Goal: Information Seeking & Learning: Learn about a topic

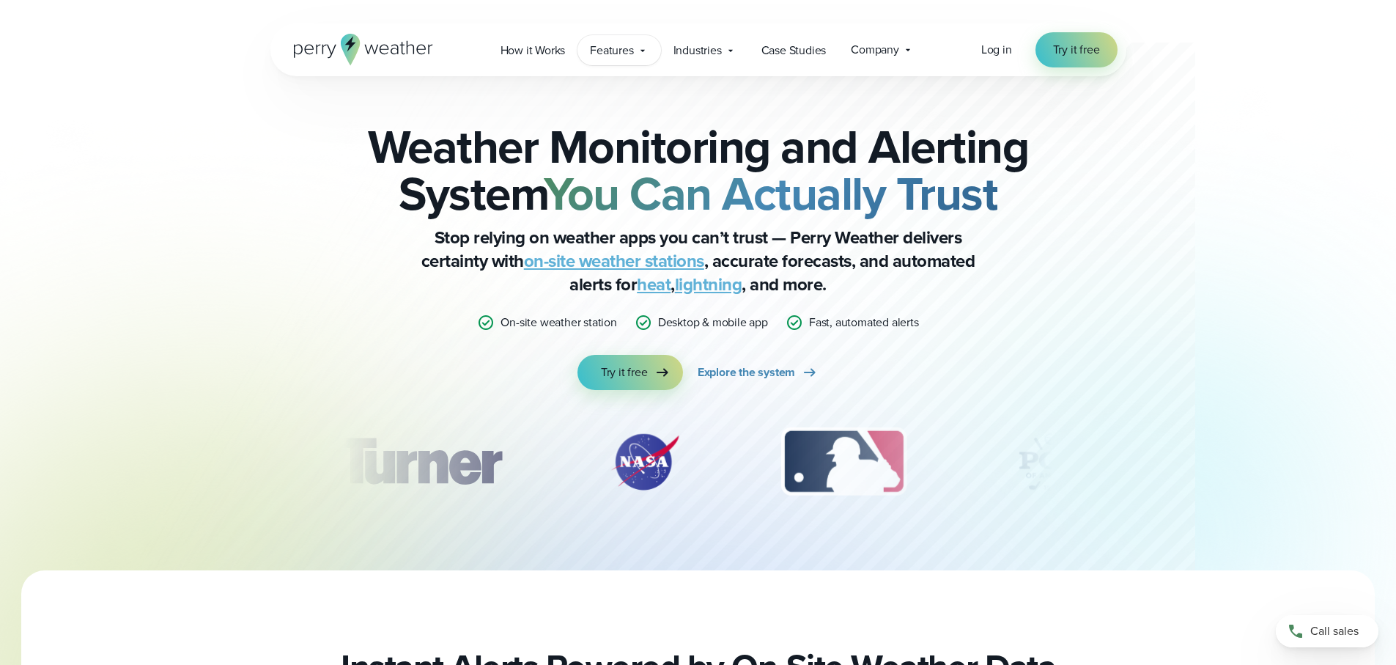
click at [613, 53] on span "Features" at bounding box center [611, 51] width 43 height 18
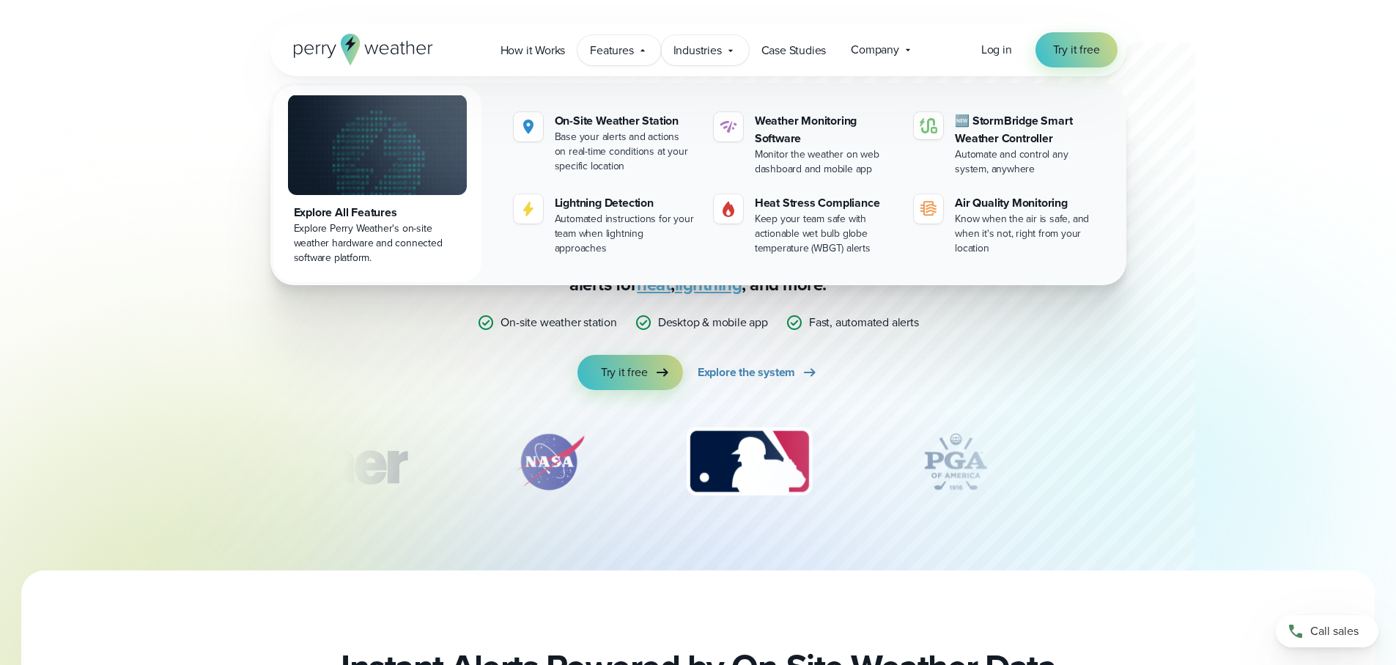
click at [723, 56] on div "Industries Featured Case Study How PGA of America is Prioritizing Golfer Safety…" at bounding box center [705, 50] width 88 height 30
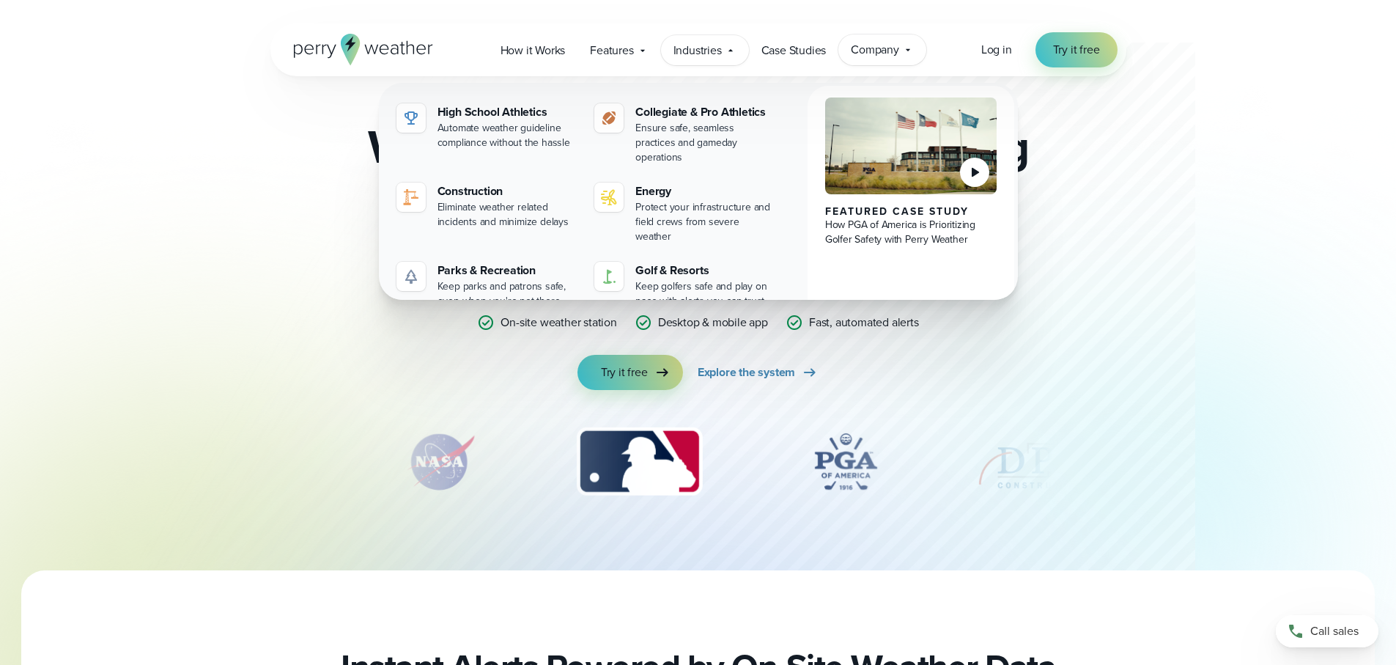
click at [888, 52] on span "Company" at bounding box center [875, 50] width 48 height 18
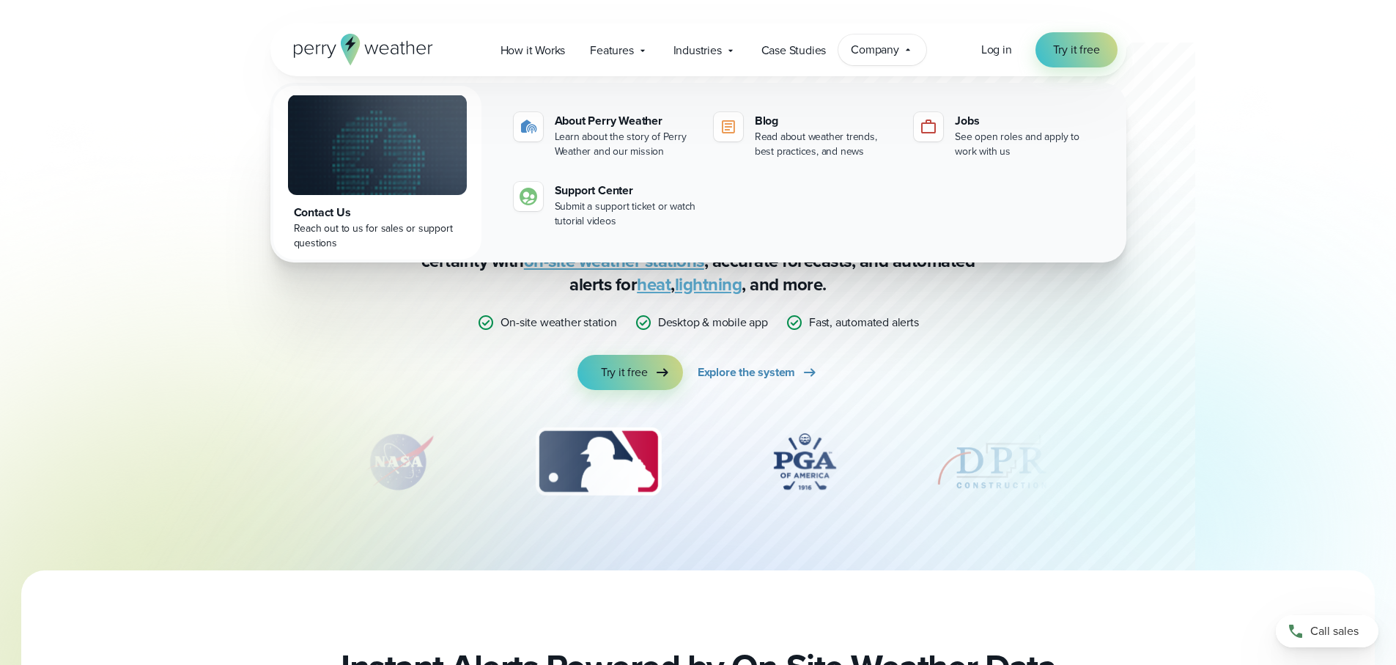
click at [883, 51] on span "Company" at bounding box center [875, 50] width 48 height 18
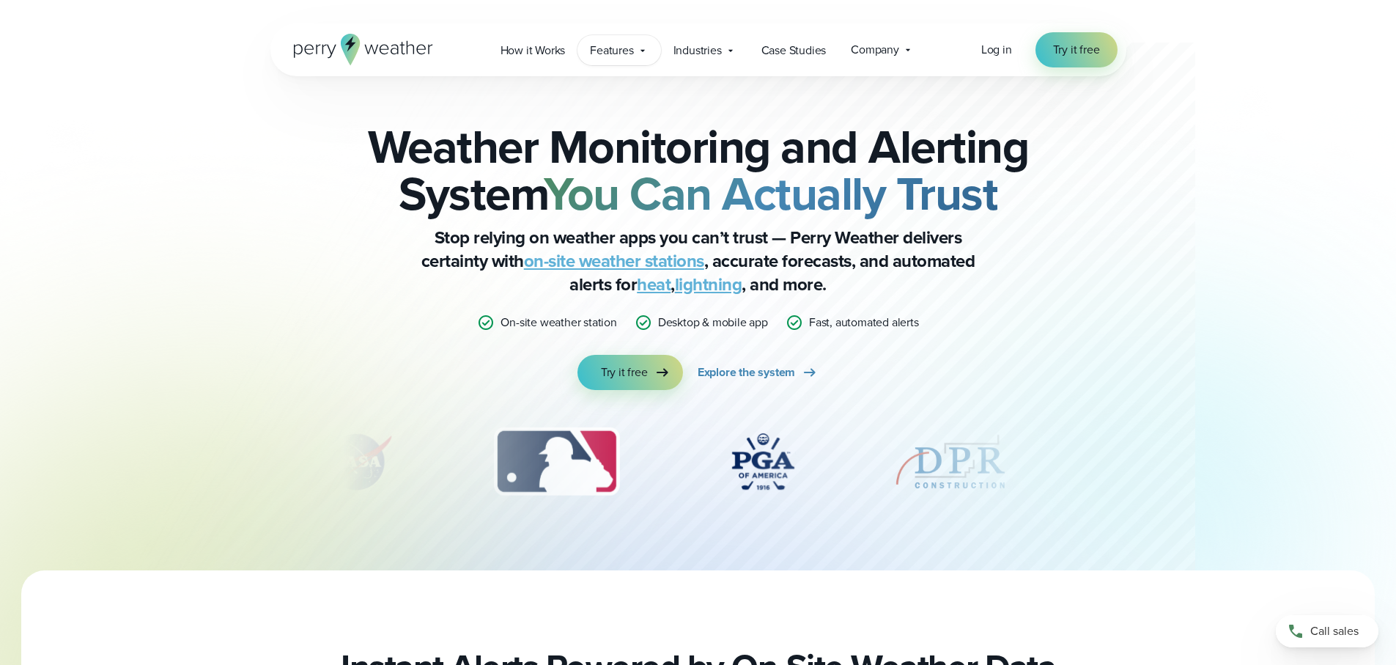
click at [615, 56] on span "Features" at bounding box center [611, 51] width 43 height 18
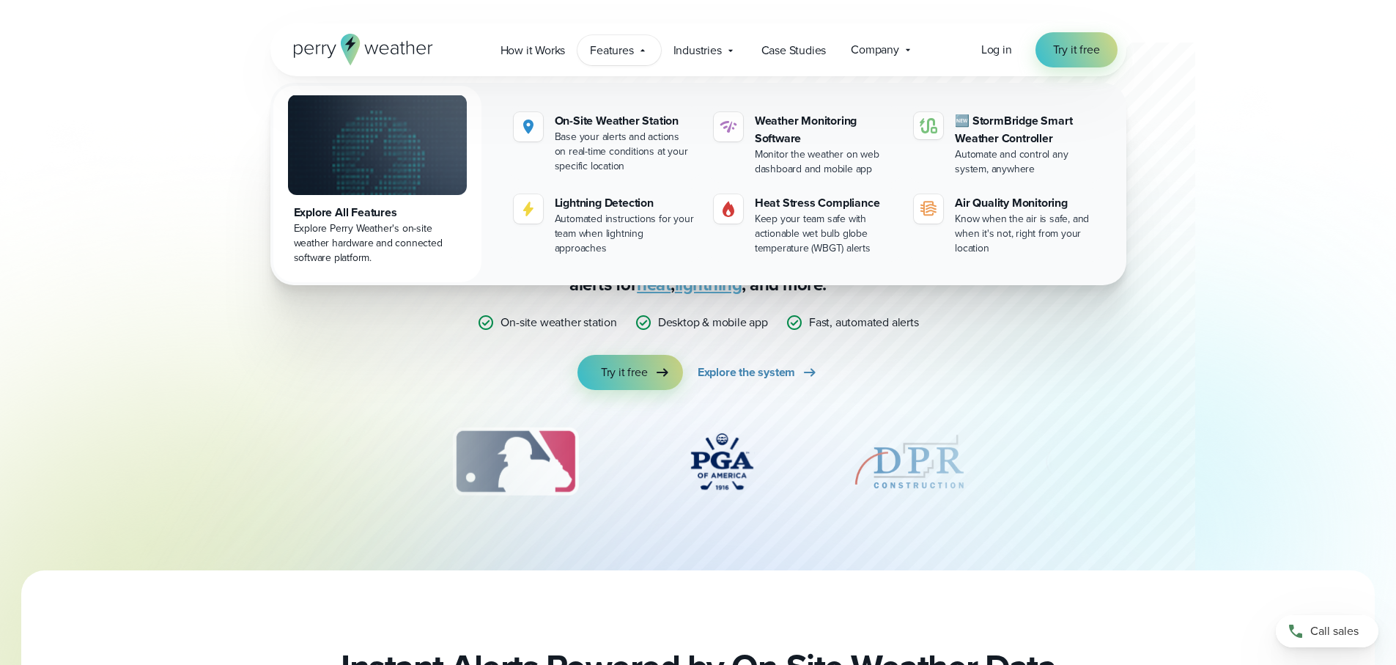
click at [613, 56] on span "Features" at bounding box center [611, 51] width 43 height 18
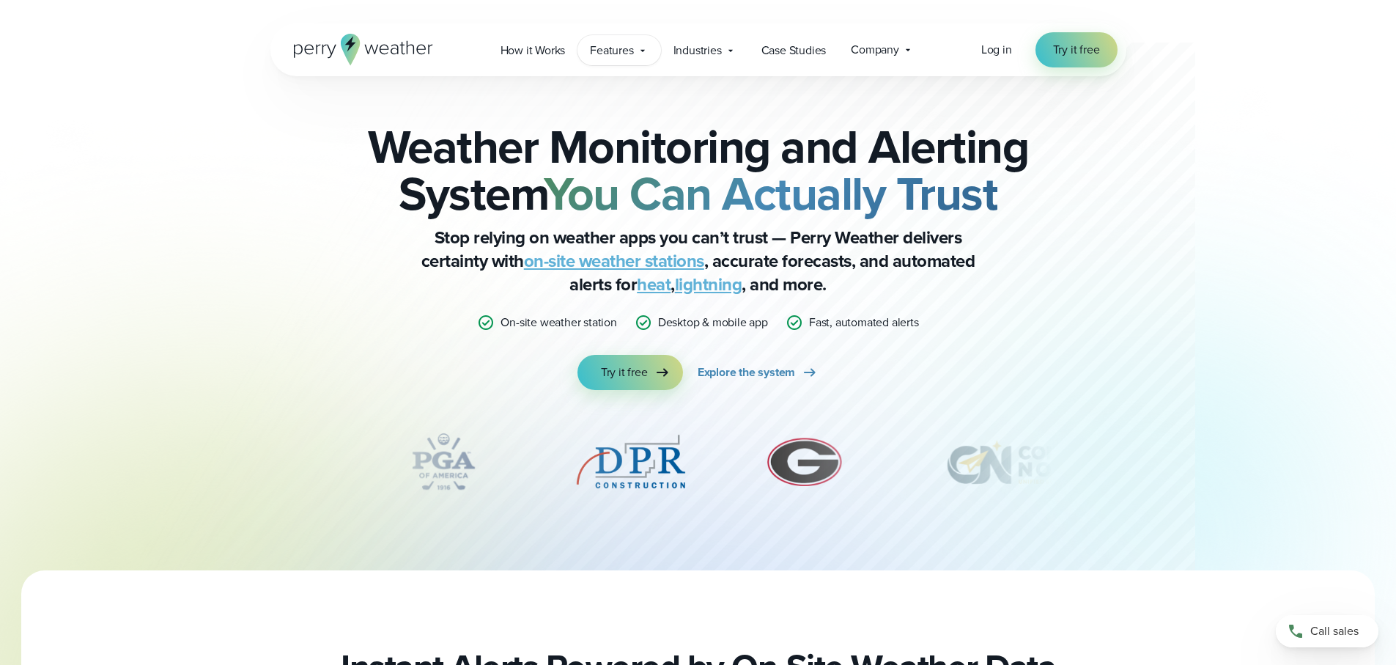
click at [614, 50] on span "Features" at bounding box center [611, 51] width 43 height 18
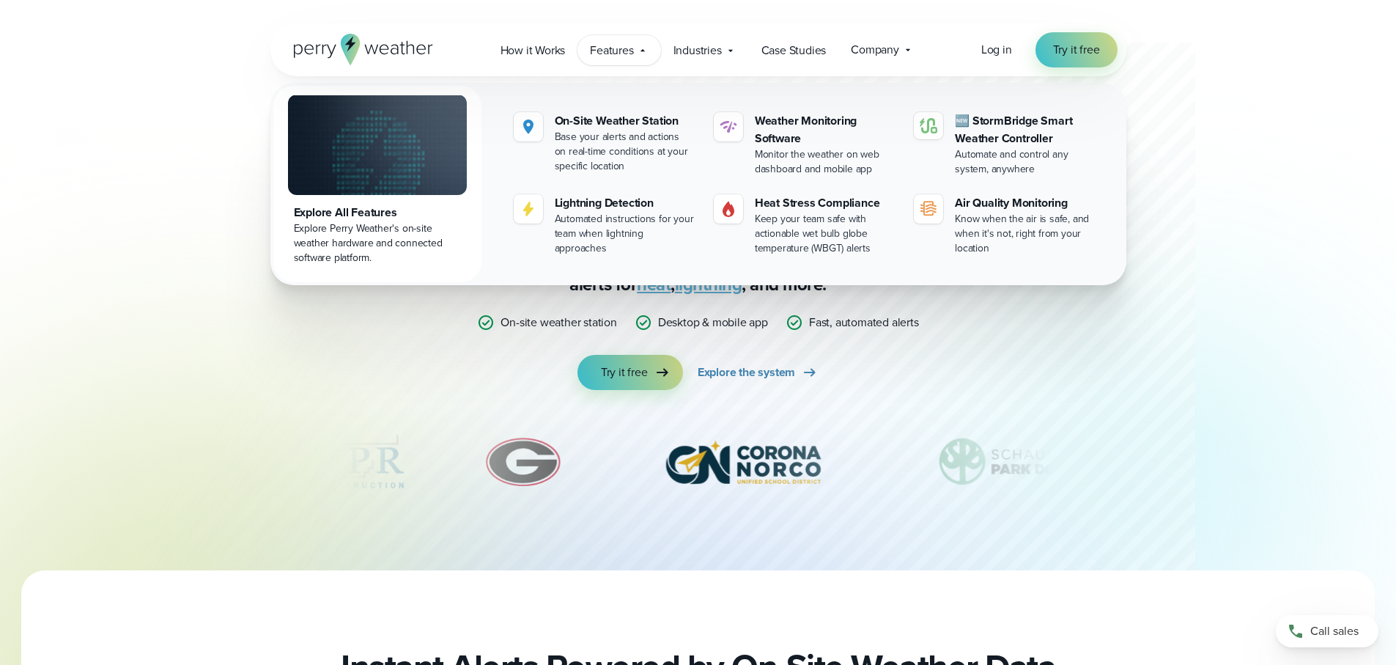
click at [629, 50] on span "Features" at bounding box center [611, 51] width 43 height 18
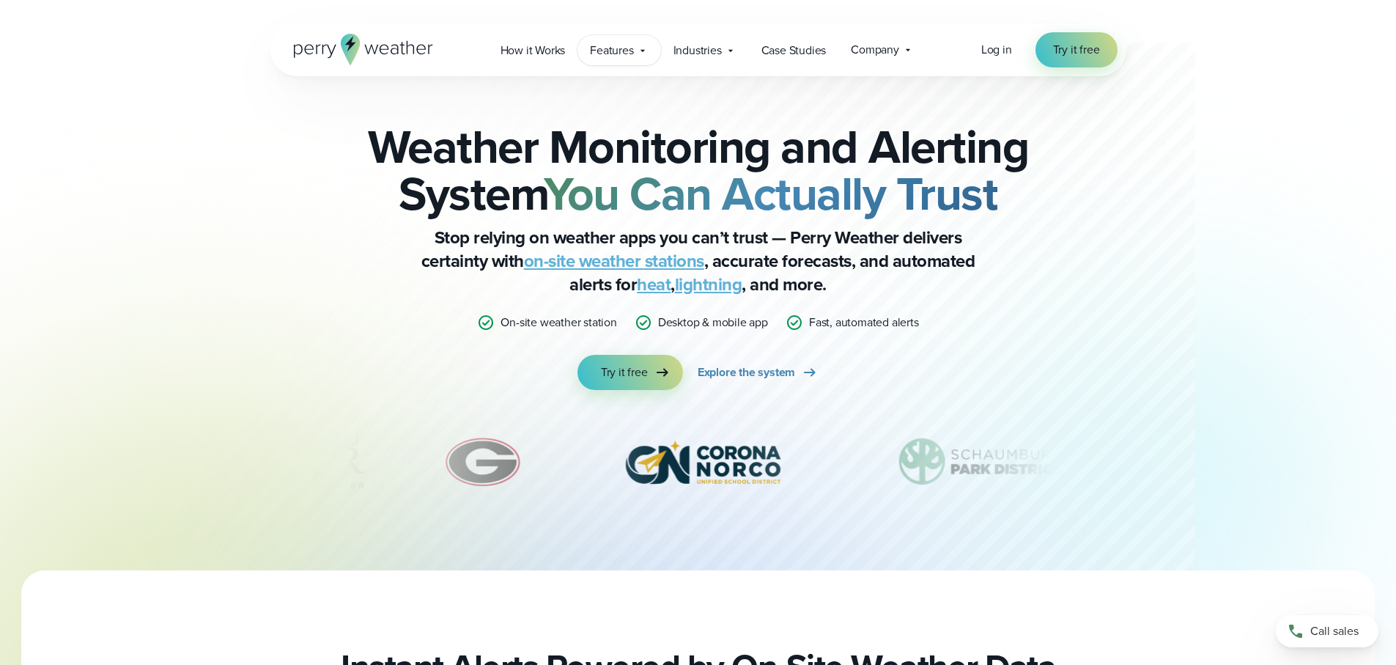
click at [629, 50] on span "Features" at bounding box center [611, 51] width 43 height 18
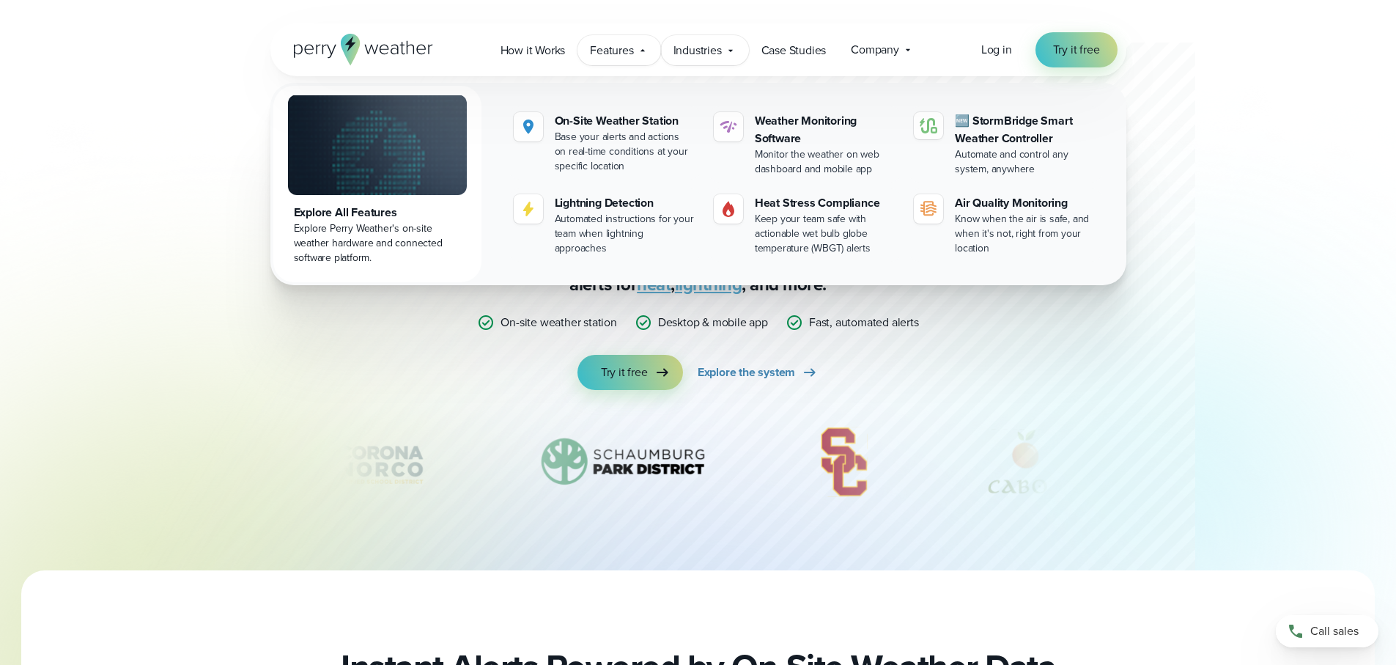
click at [724, 58] on div "Industries Featured Case Study How PGA of America is Prioritizing Golfer Safety…" at bounding box center [705, 50] width 88 height 30
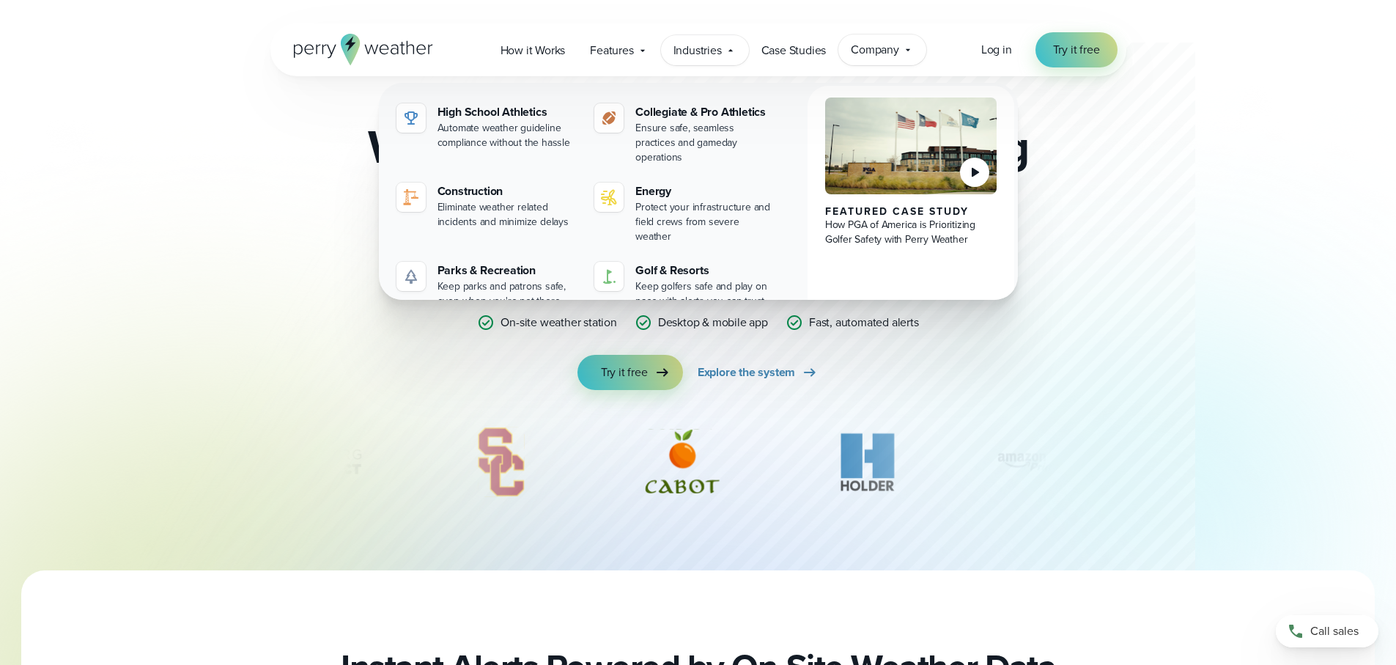
click at [886, 60] on div "Company Contact Us Reach out to us for sales or support questions" at bounding box center [882, 49] width 88 height 31
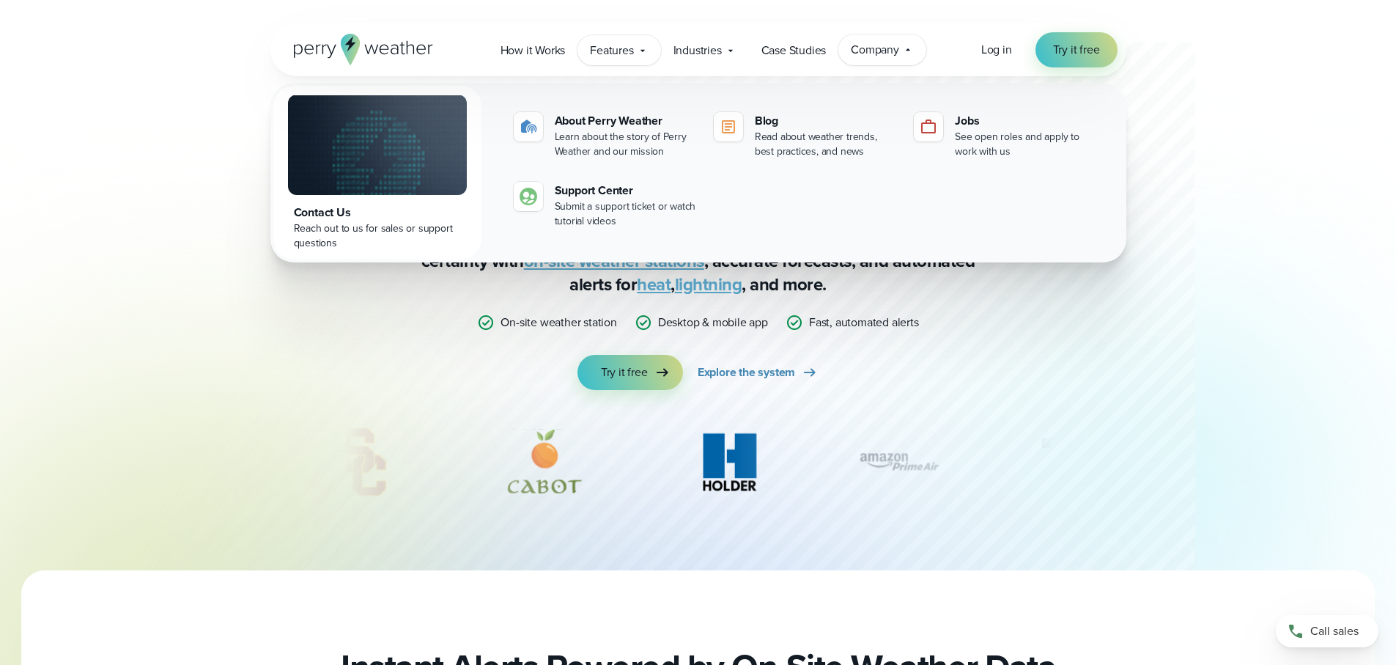
click at [629, 57] on span "Features" at bounding box center [611, 51] width 43 height 18
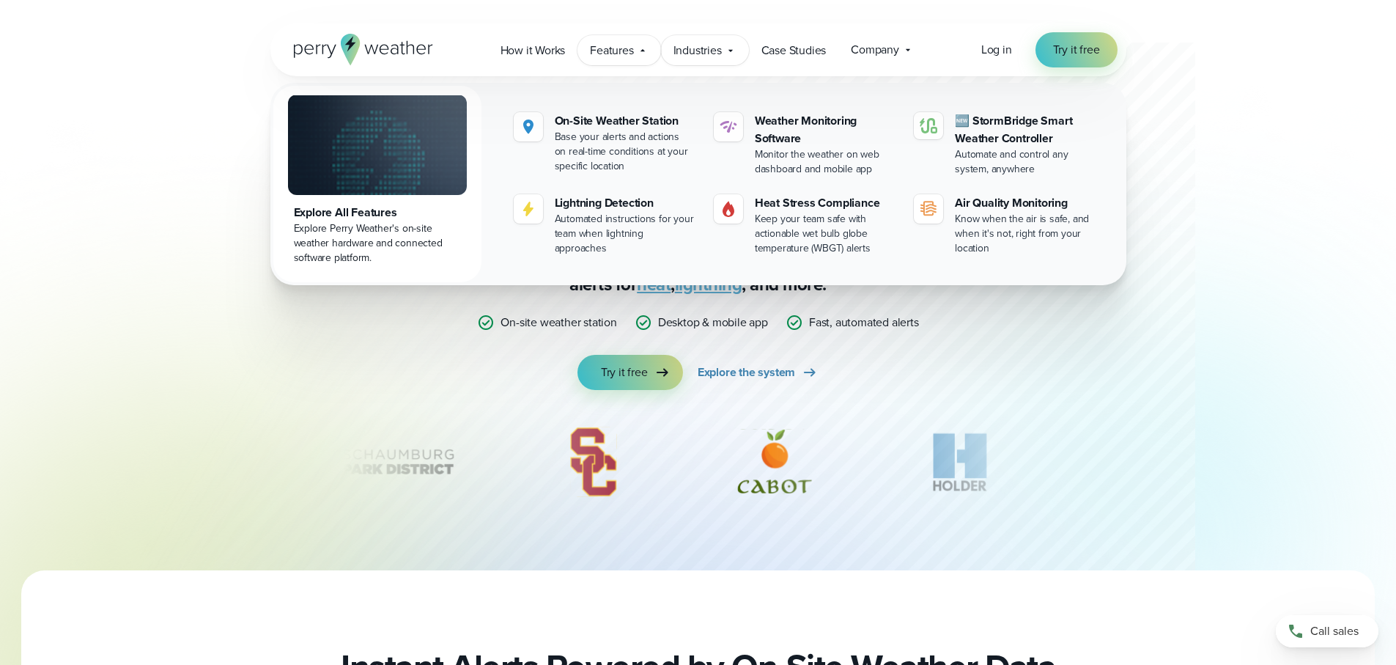
click at [709, 61] on div "Industries Featured Case Study How PGA of America is Prioritizing Golfer Safety…" at bounding box center [705, 50] width 88 height 30
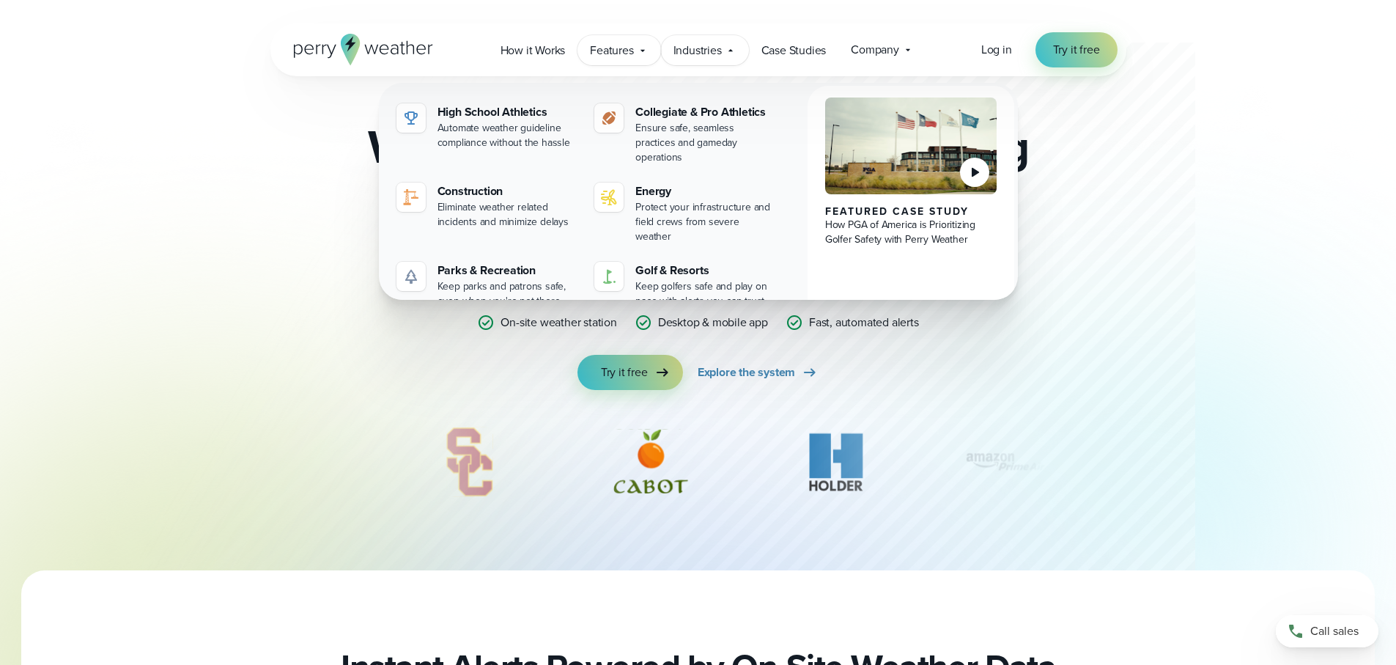
click at [617, 56] on span "Features" at bounding box center [611, 51] width 43 height 18
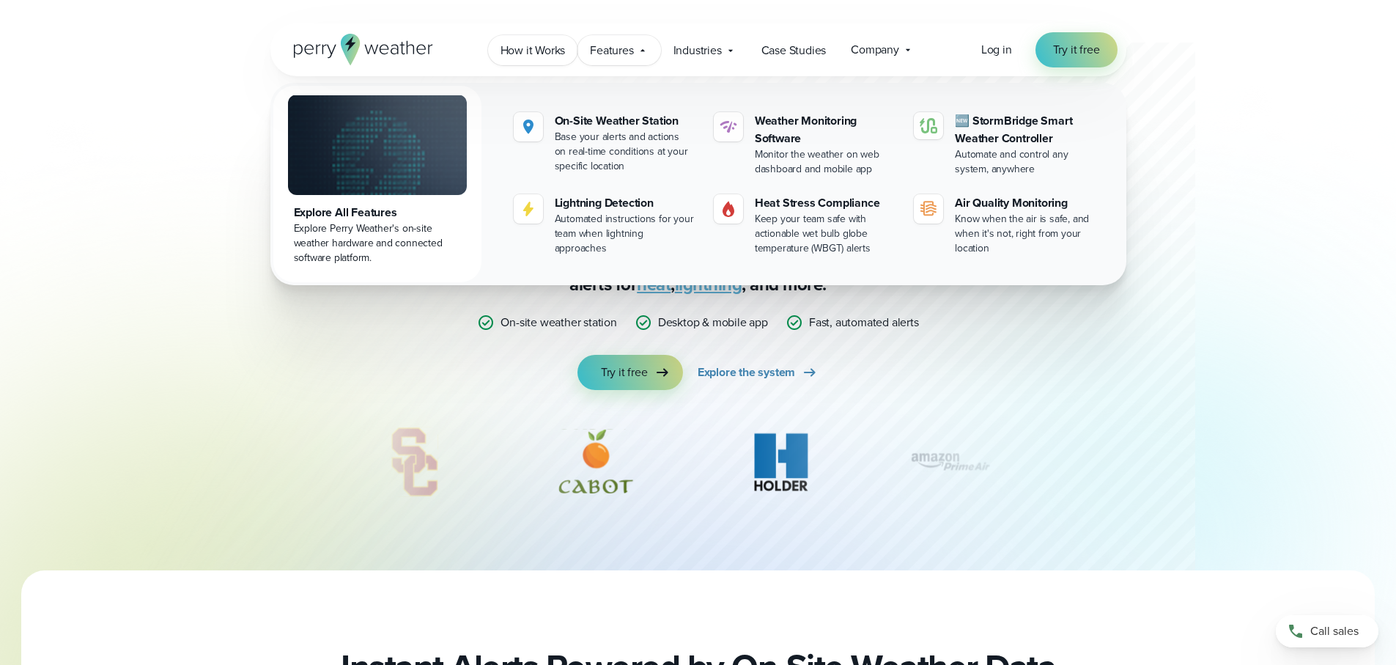
click at [546, 51] on span "How it Works" at bounding box center [532, 51] width 65 height 18
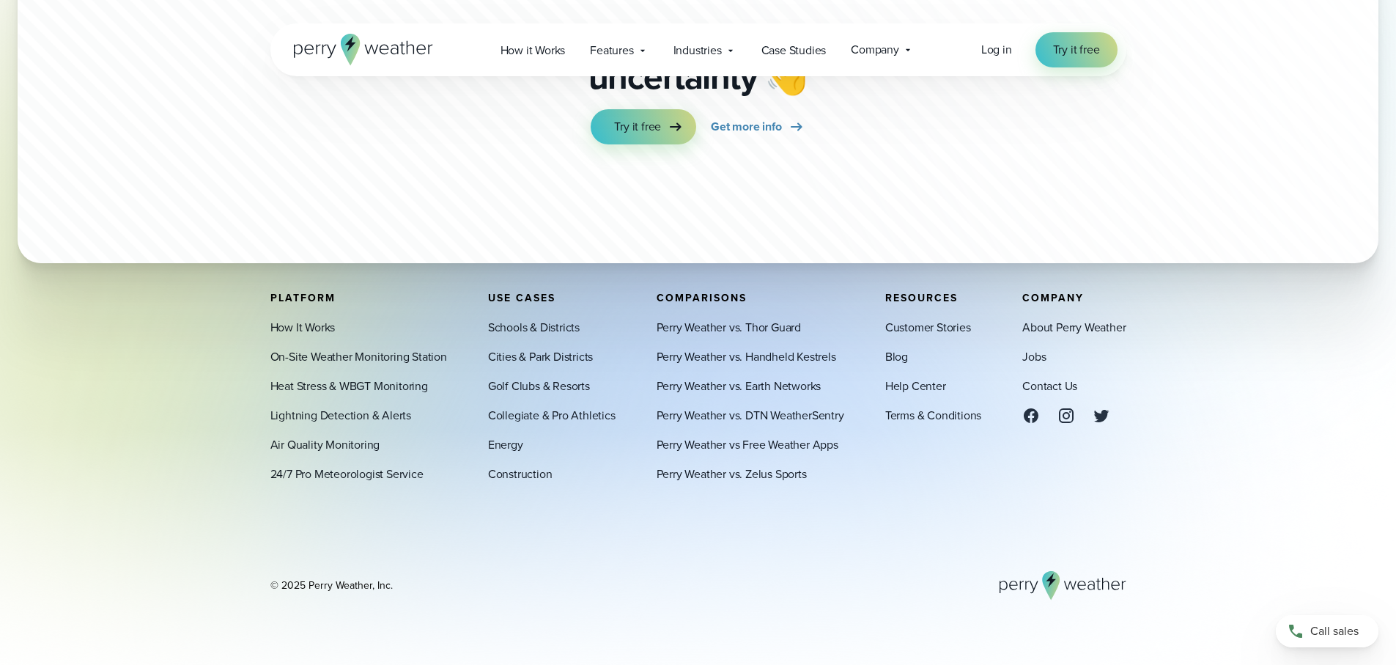
scroll to position [4048, 0]
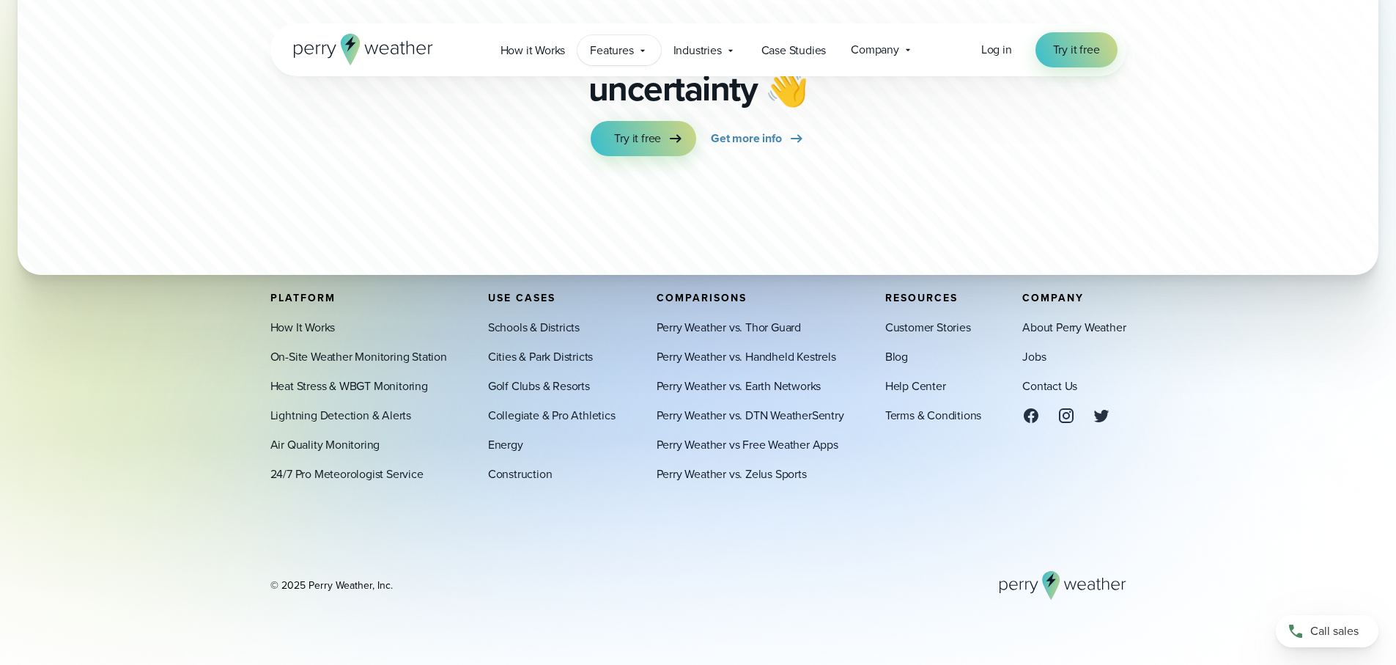
click at [632, 48] on span "Features" at bounding box center [611, 51] width 43 height 18
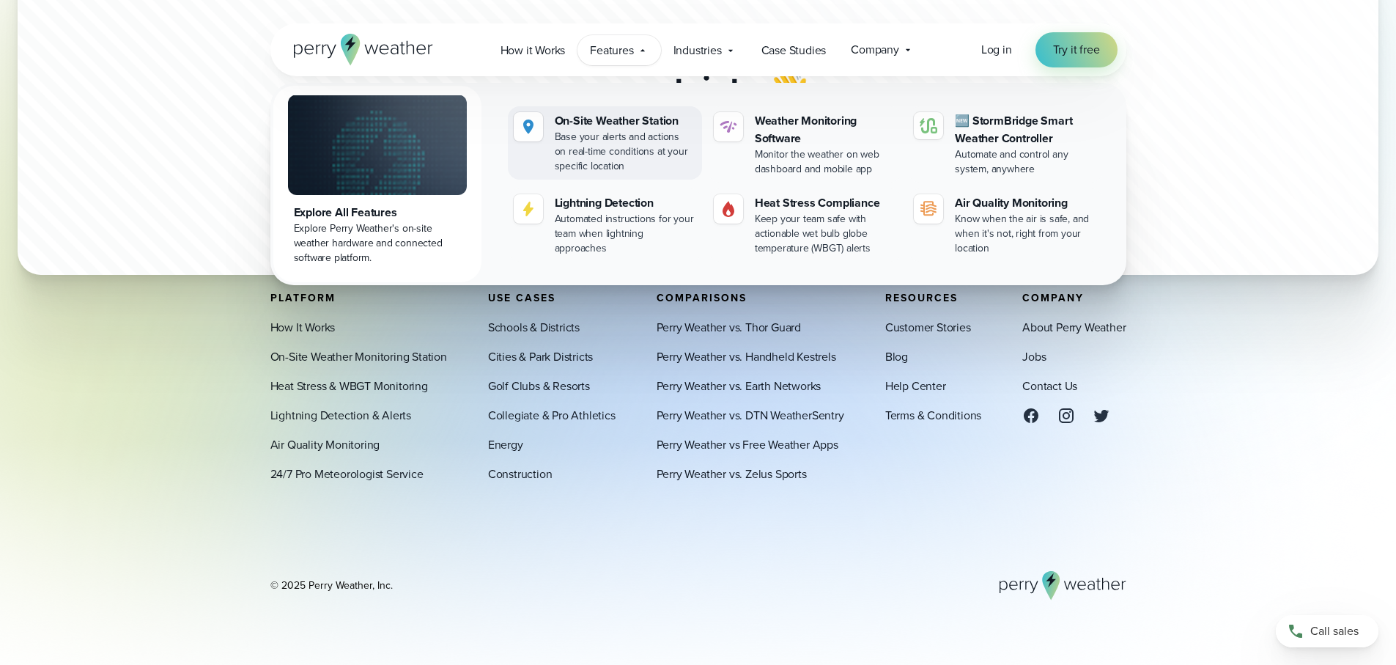
click at [608, 143] on div "Base your alerts and actions on real-time conditions at your specific location" at bounding box center [625, 152] width 141 height 44
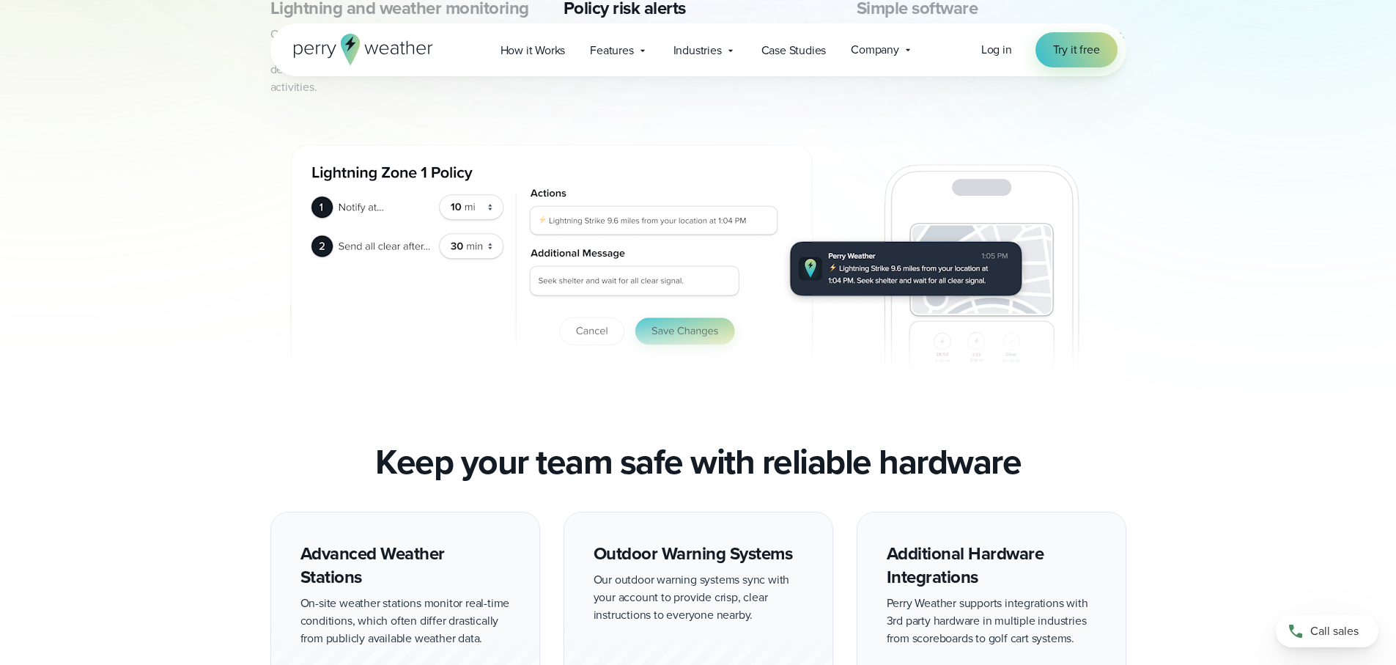
scroll to position [753, 0]
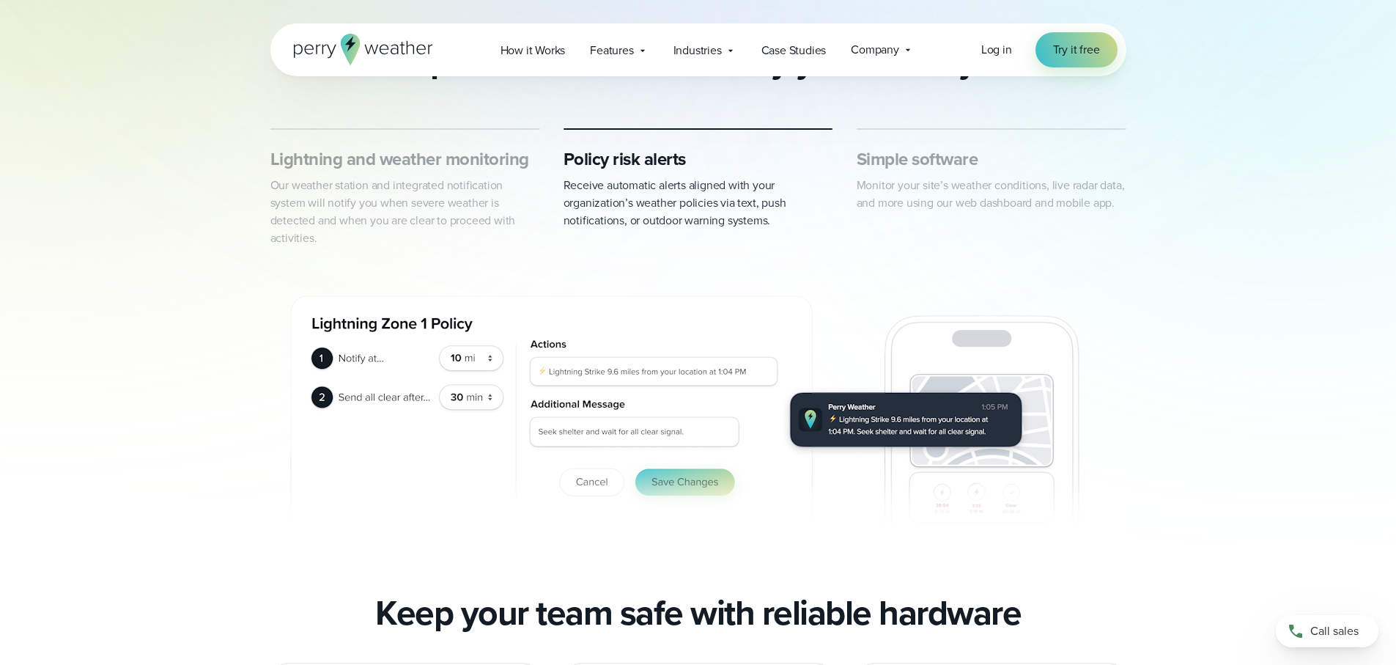
click at [887, 158] on h3 "Simple software" at bounding box center [992, 158] width 270 height 23
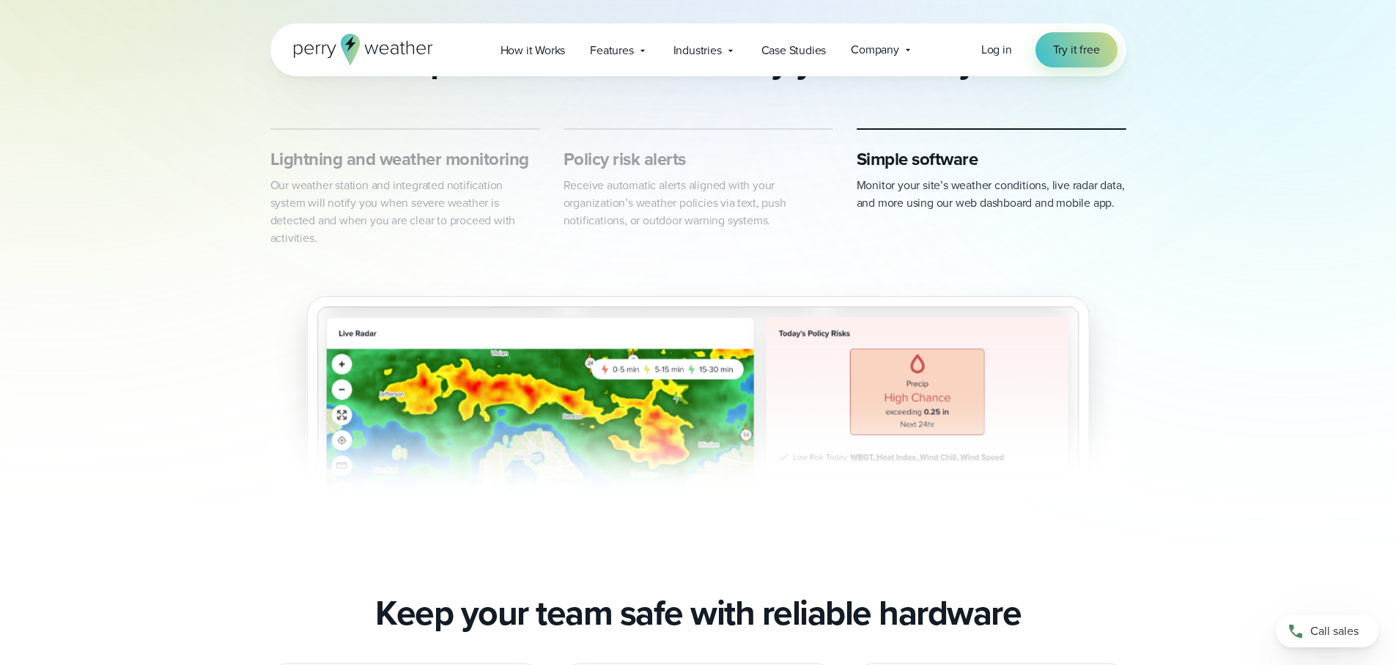
click at [473, 163] on h3 "Lightning and weather monitoring" at bounding box center [405, 158] width 270 height 23
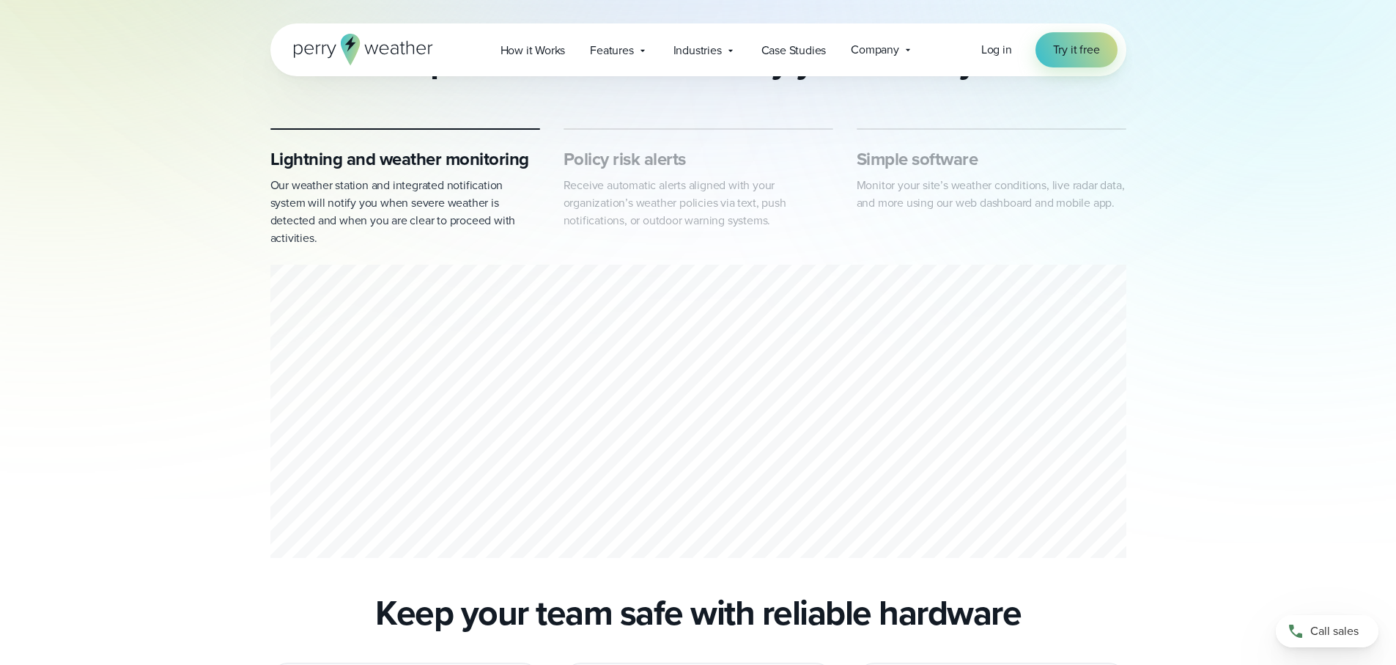
click at [660, 157] on h3 "Policy risk alerts" at bounding box center [698, 158] width 270 height 23
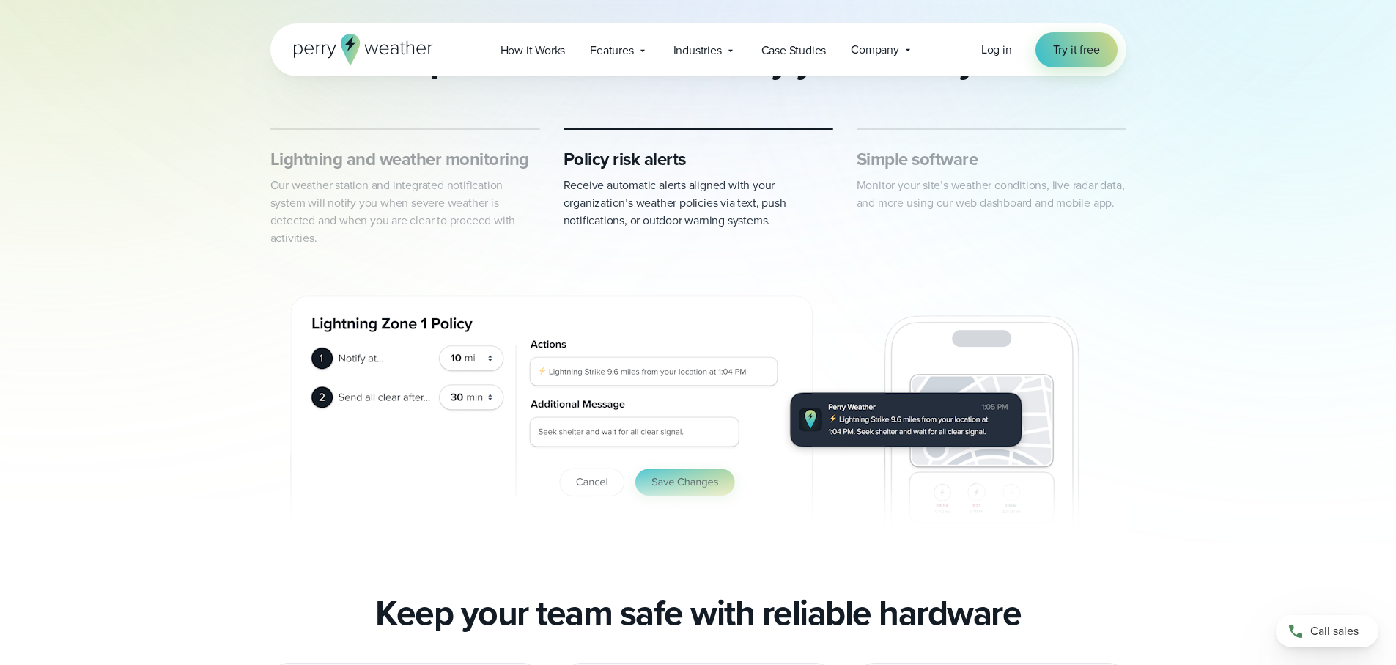
click at [881, 159] on h3 "Simple software" at bounding box center [992, 158] width 270 height 23
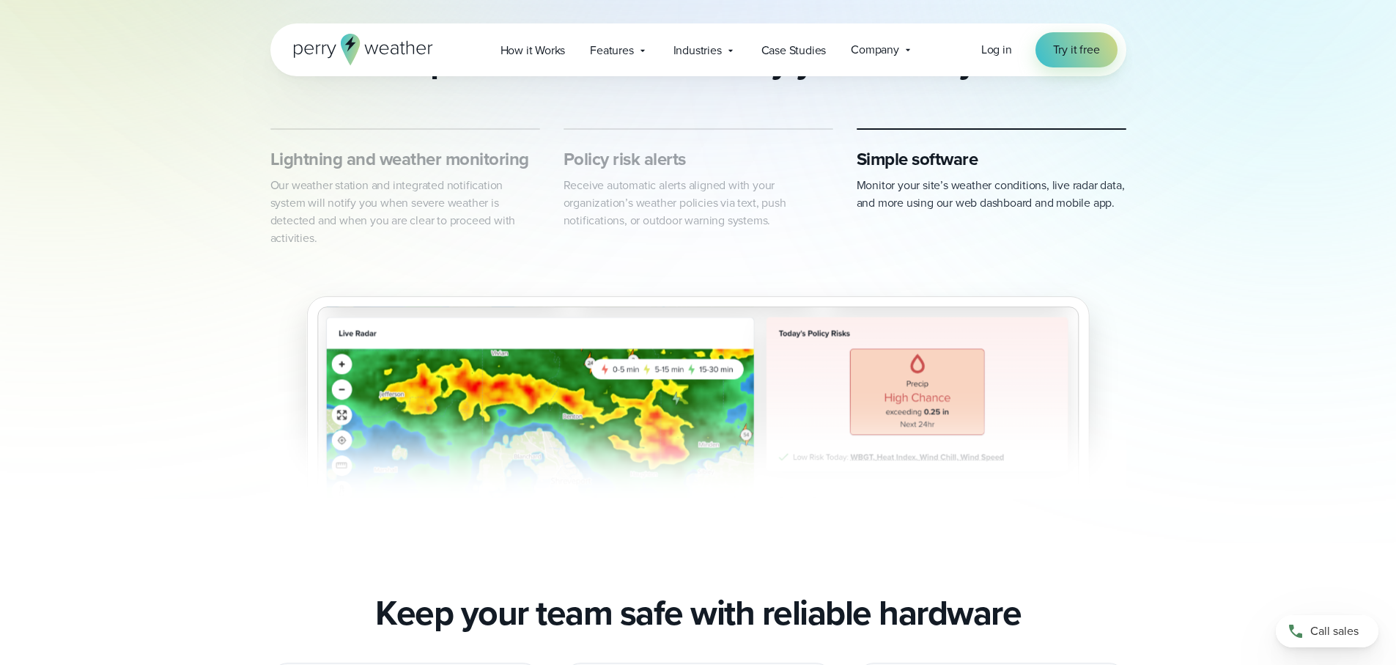
click at [466, 169] on h3 "Lightning and weather monitoring" at bounding box center [405, 158] width 270 height 23
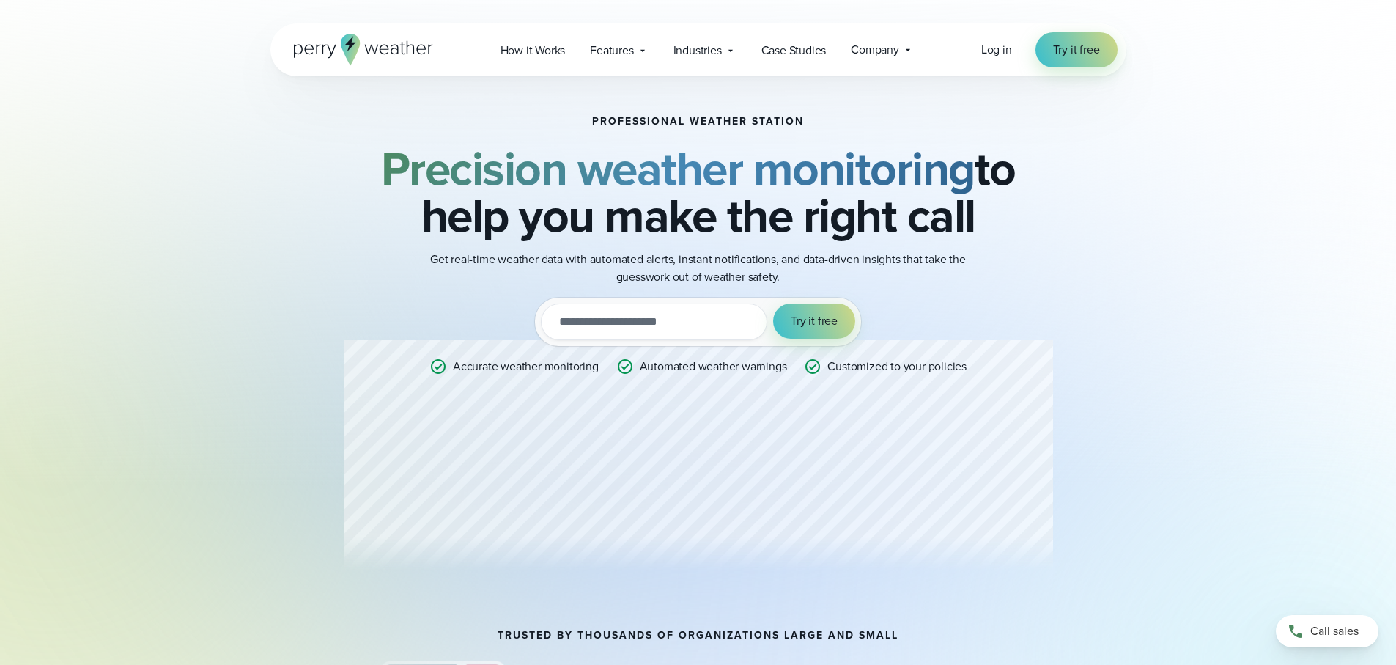
scroll to position [0, 0]
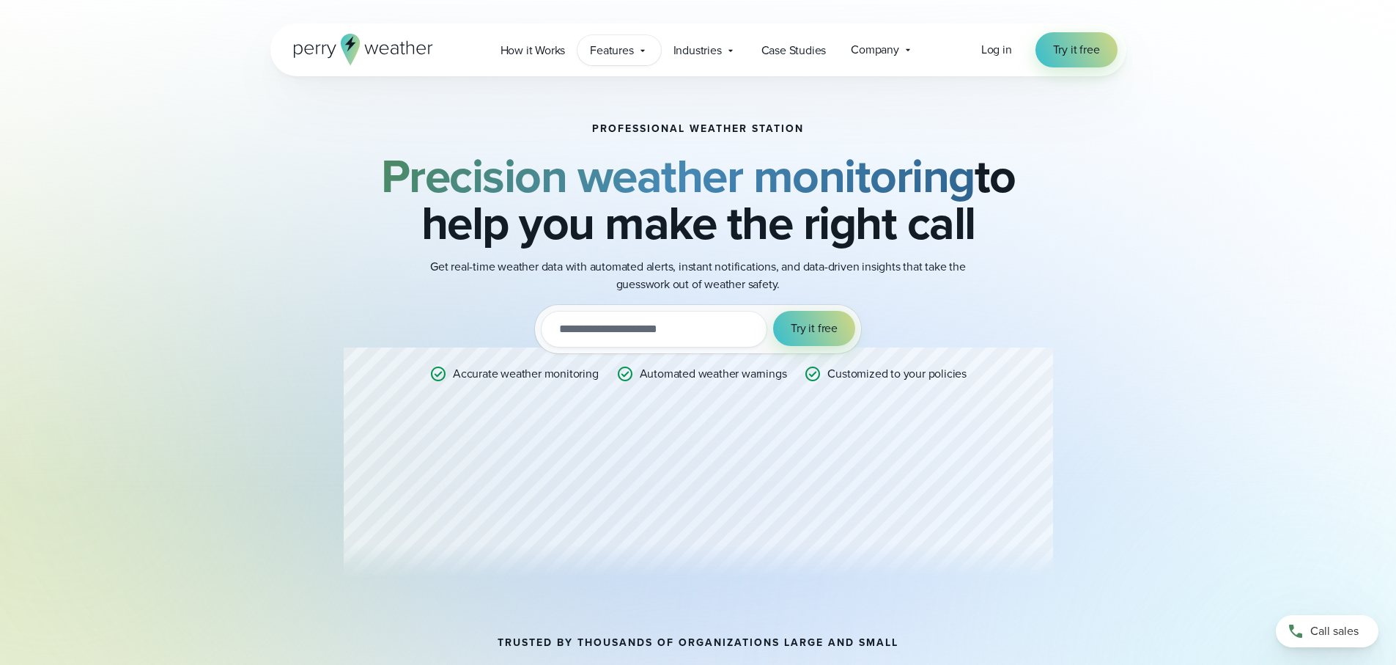
click at [611, 55] on span "Features" at bounding box center [611, 51] width 43 height 18
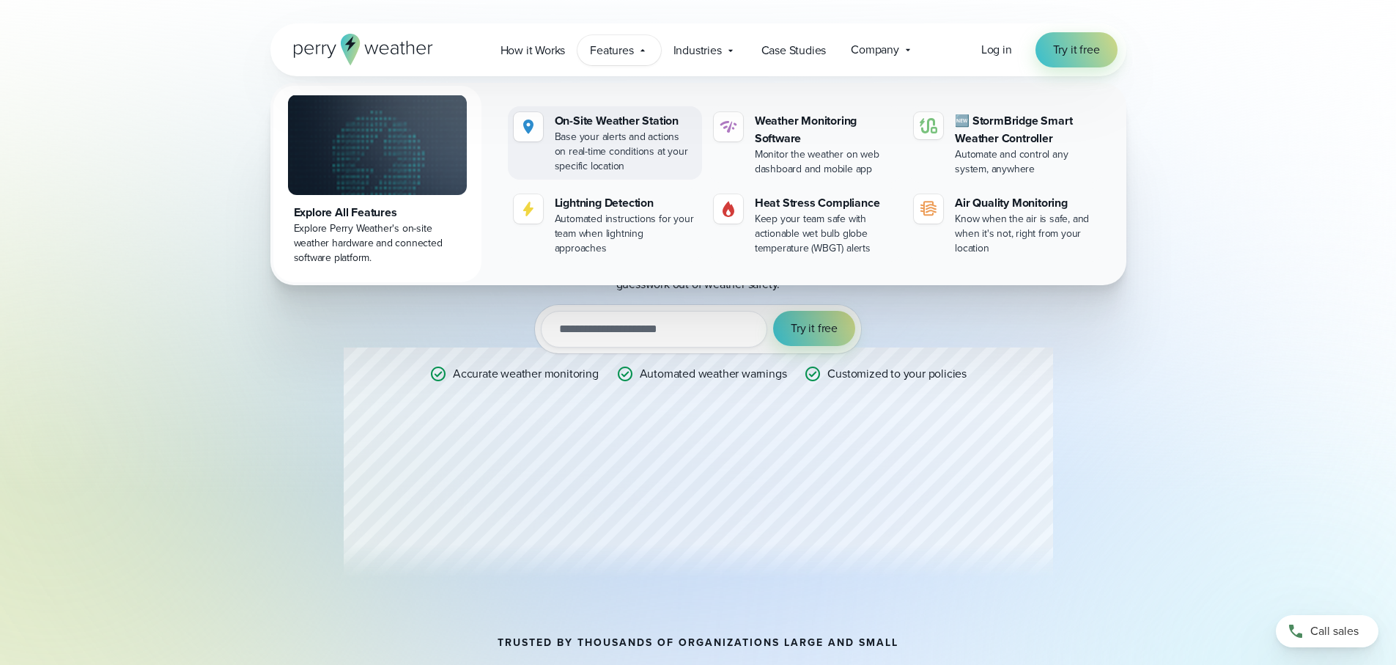
click at [643, 160] on div "Base your alerts and actions on real-time conditions at your specific location" at bounding box center [625, 152] width 141 height 44
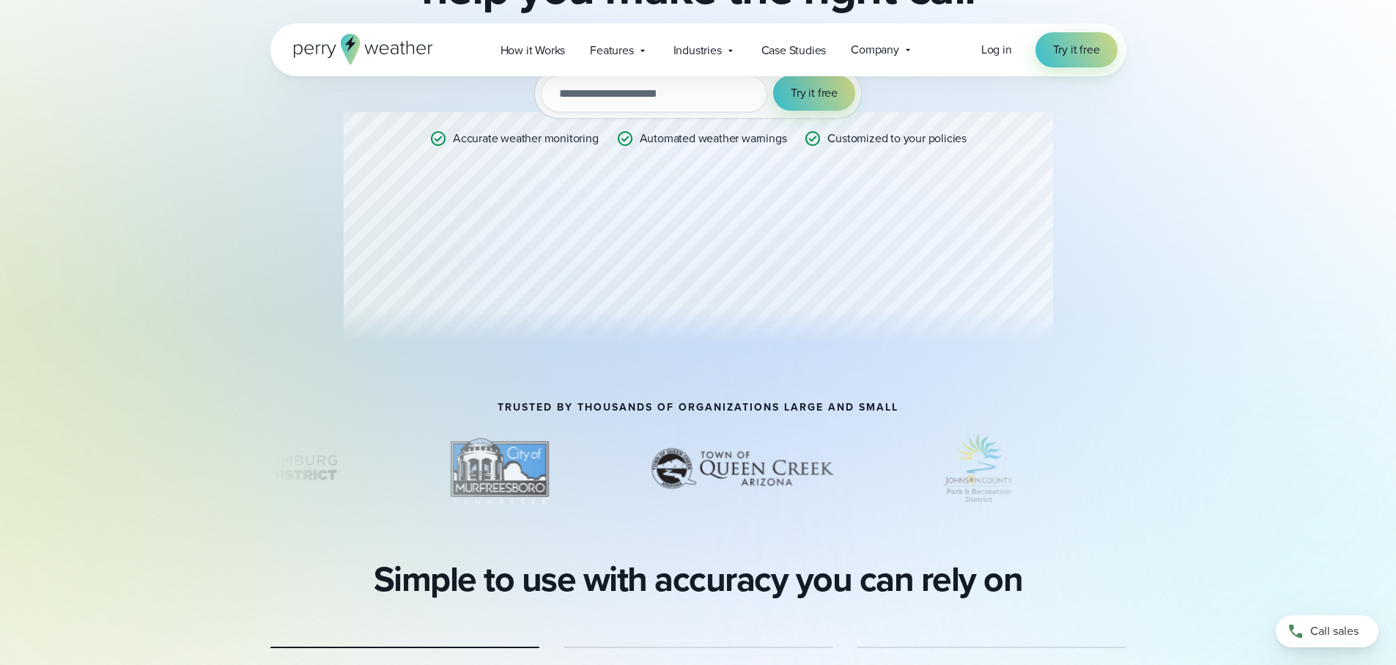
scroll to position [232, 0]
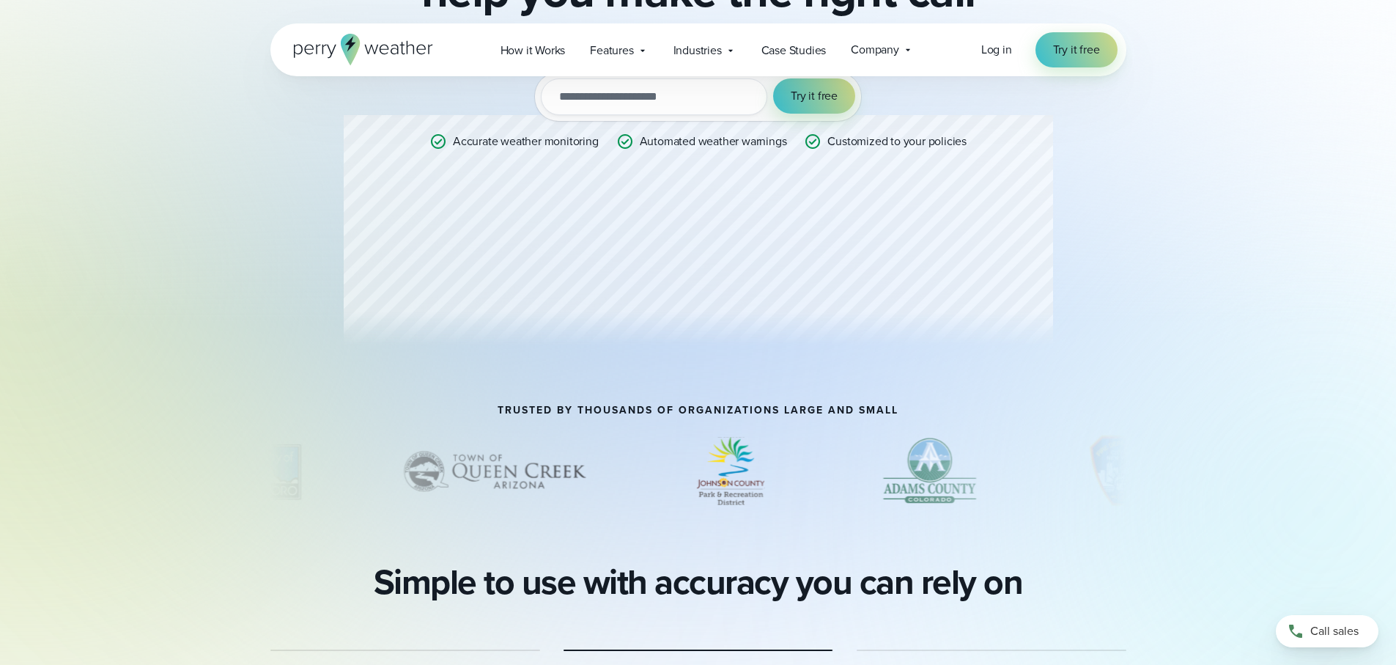
click at [824, 292] on div "Professional Weather Station Precision weather monitoring to help you make the …" at bounding box center [698, 124] width 709 height 467
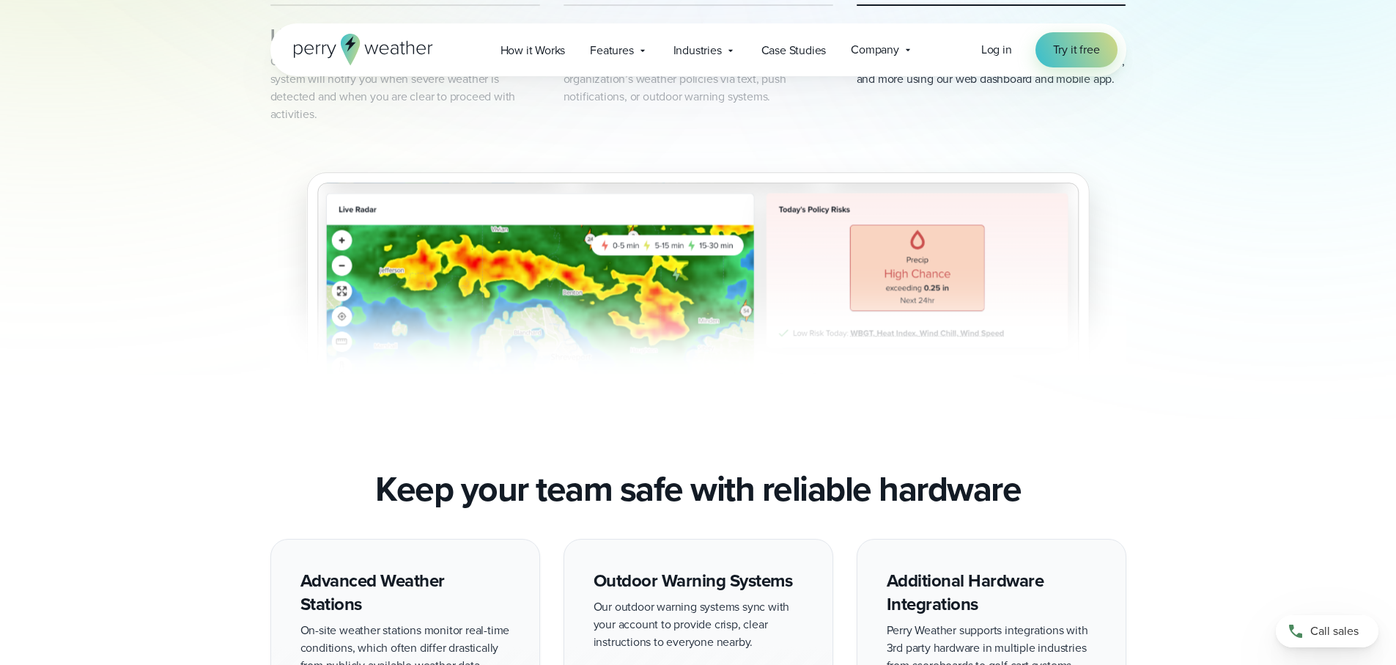
scroll to position [898, 0]
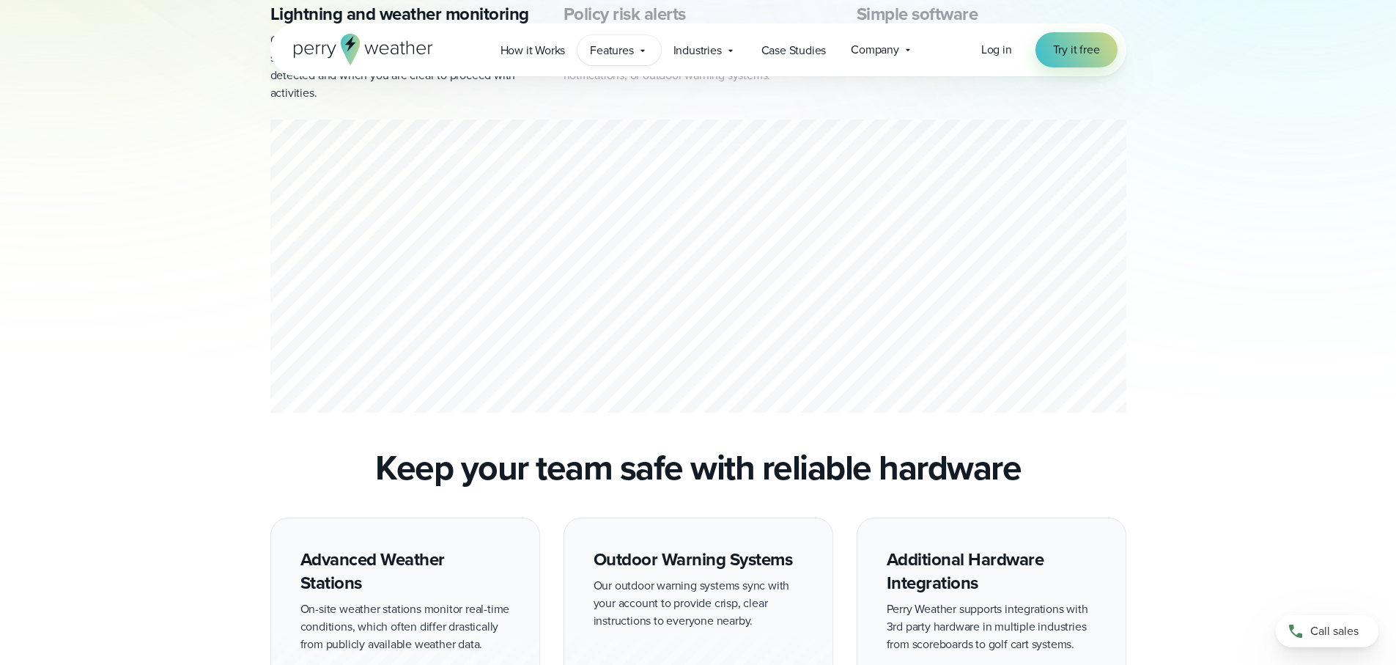
click at [621, 53] on span "Features" at bounding box center [611, 51] width 43 height 18
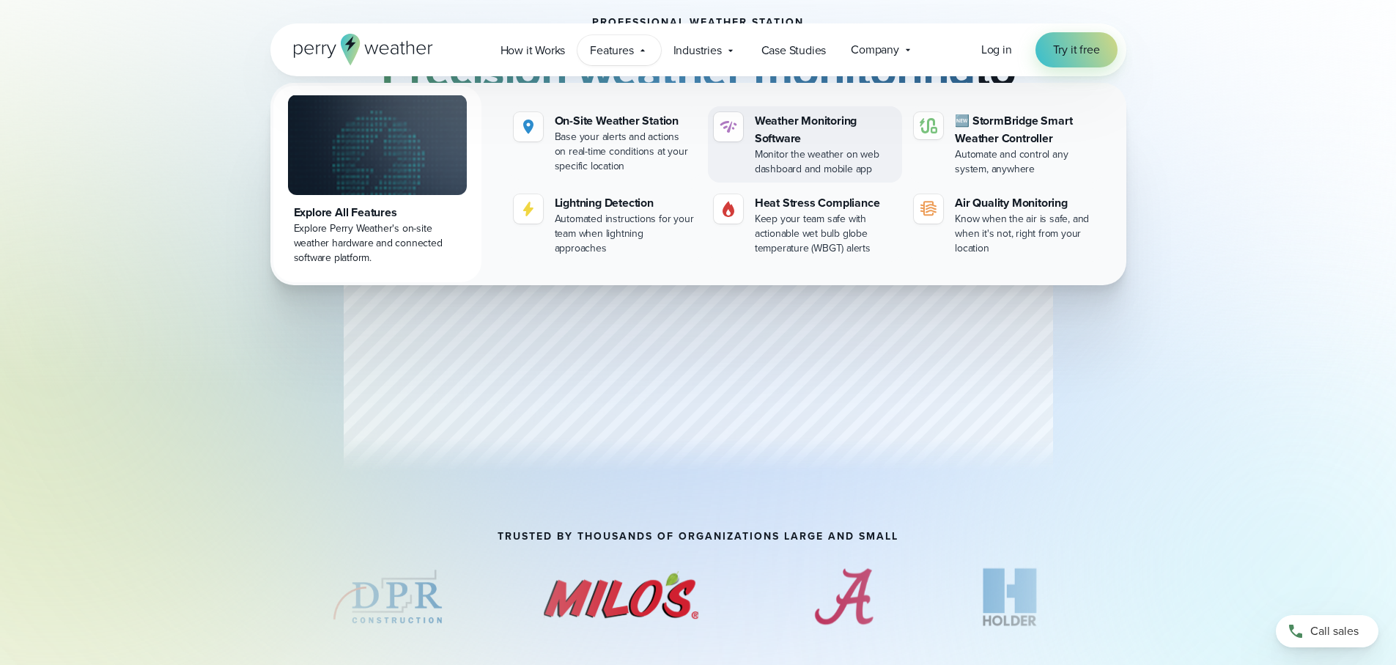
scroll to position [0, 0]
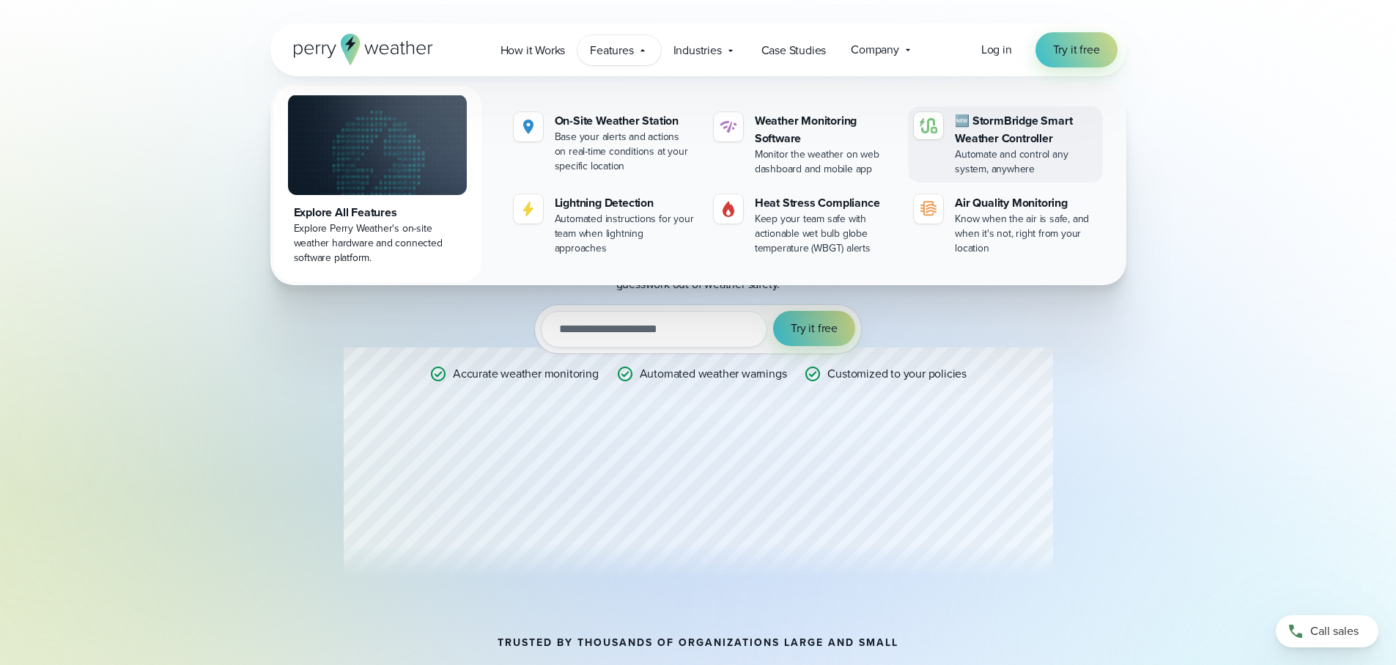
click at [966, 150] on div "Automate and control any system, anywhere" at bounding box center [1025, 161] width 141 height 29
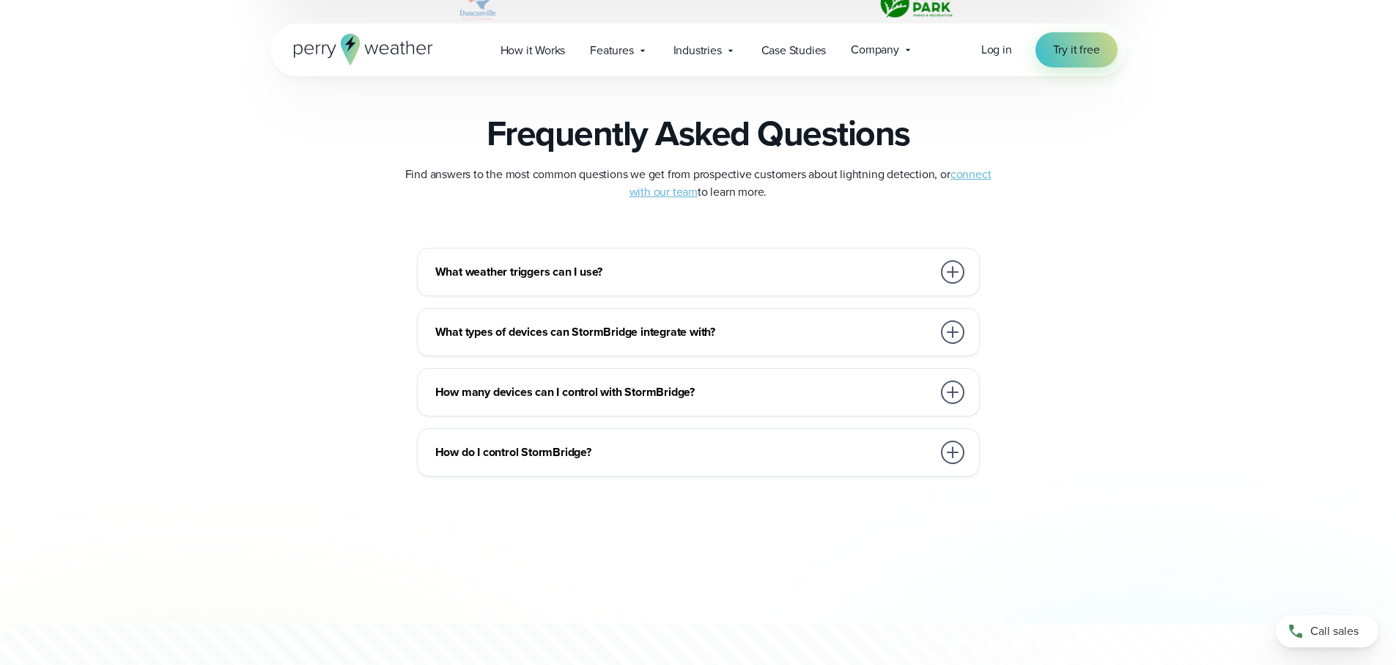
scroll to position [3403, 0]
click at [953, 272] on div at bounding box center [952, 270] width 23 height 23
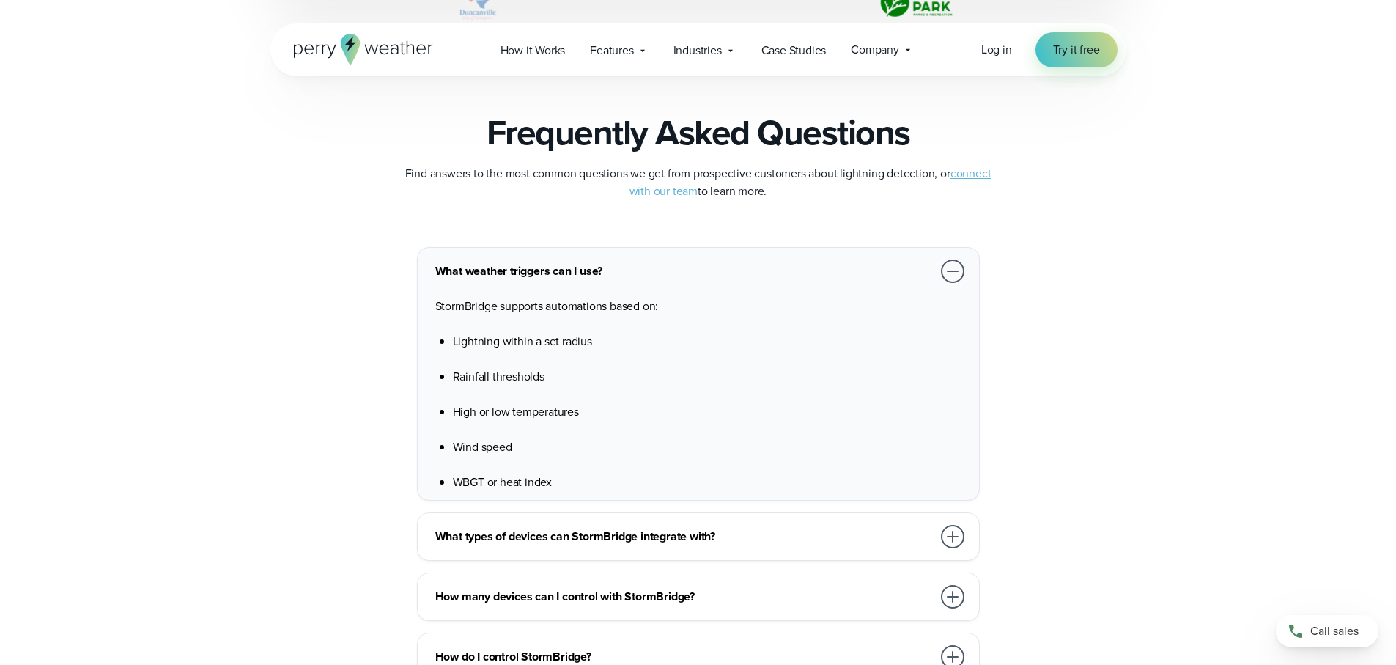
click at [953, 272] on div at bounding box center [952, 270] width 23 height 23
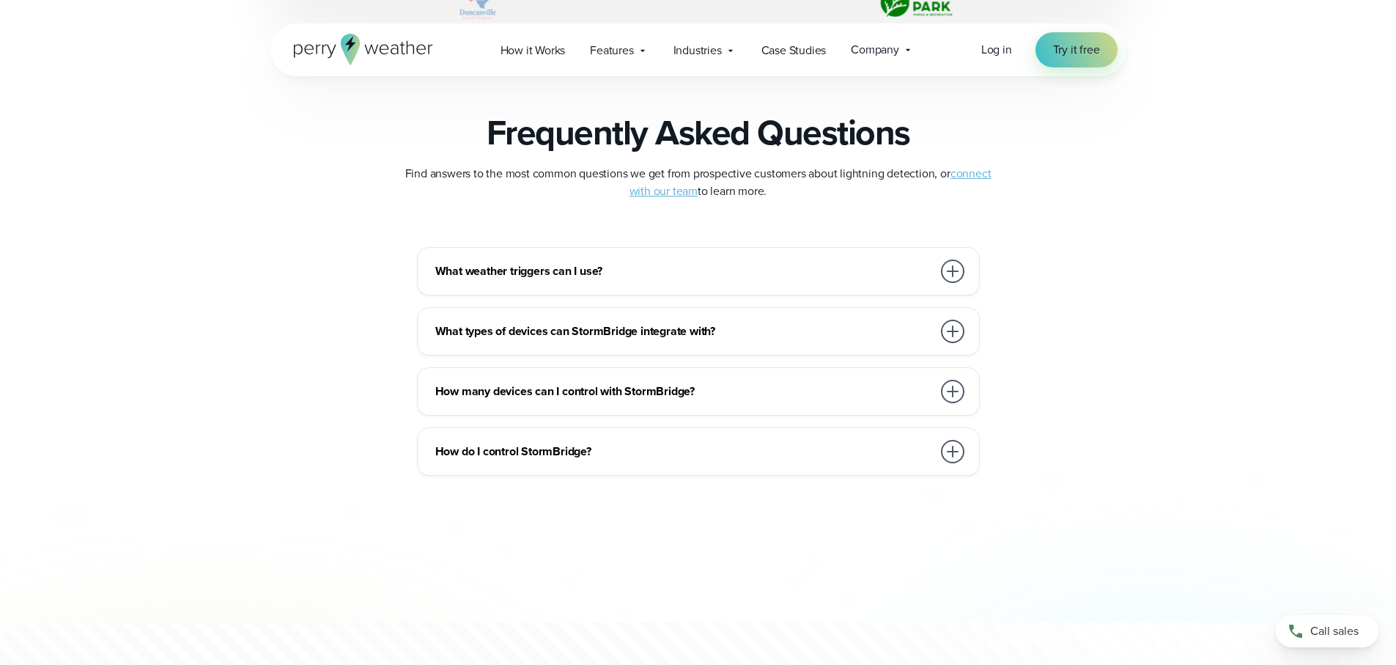
click at [953, 272] on div at bounding box center [952, 270] width 23 height 23
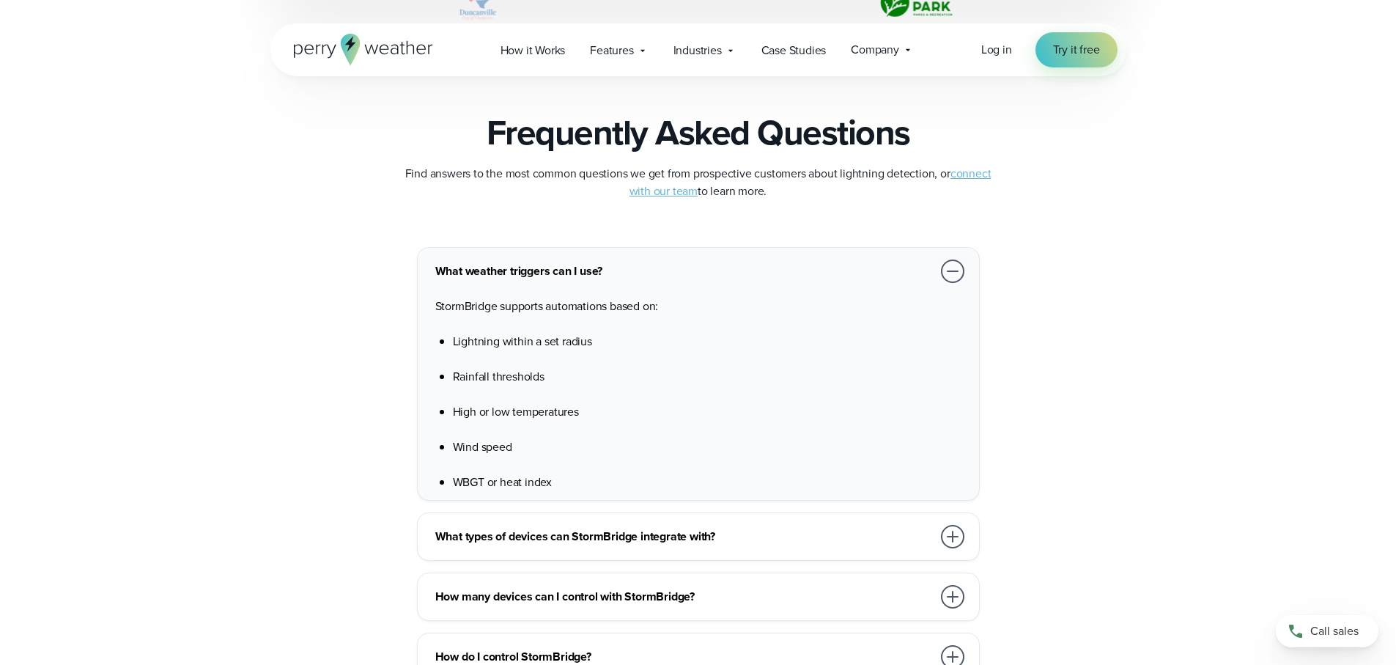
click at [953, 272] on div at bounding box center [952, 270] width 23 height 23
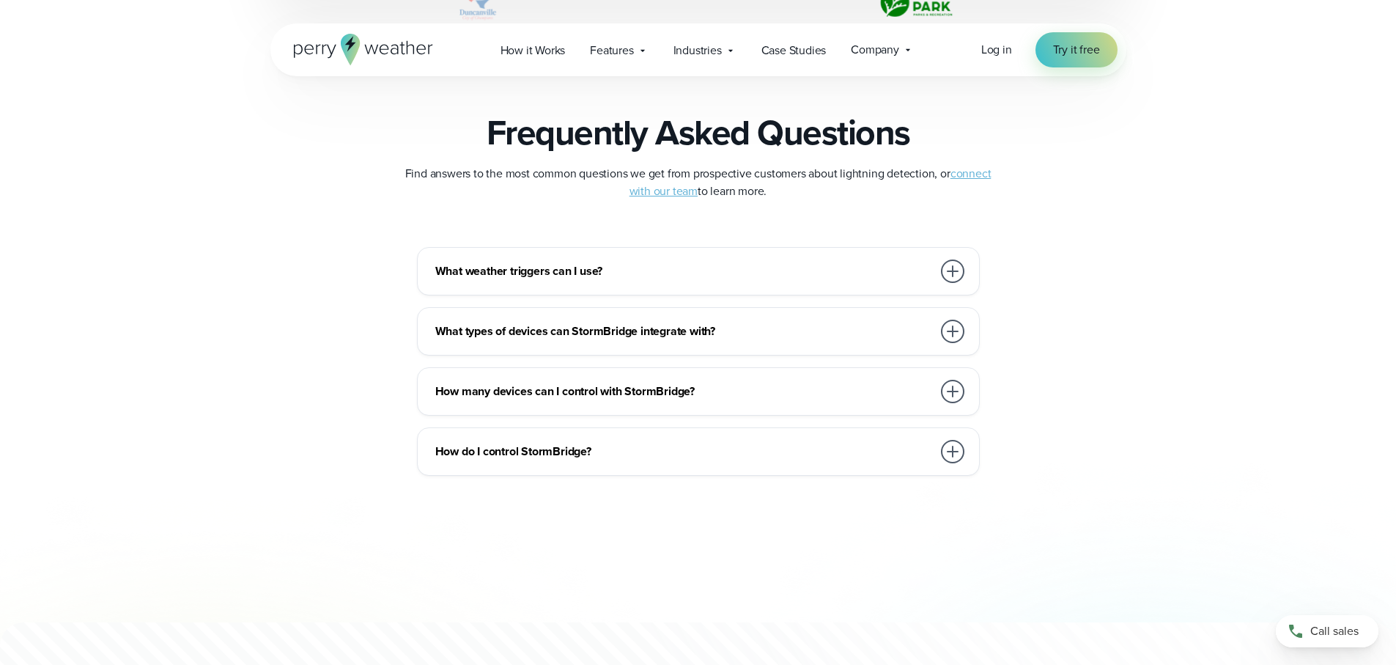
click at [942, 332] on div at bounding box center [952, 330] width 23 height 23
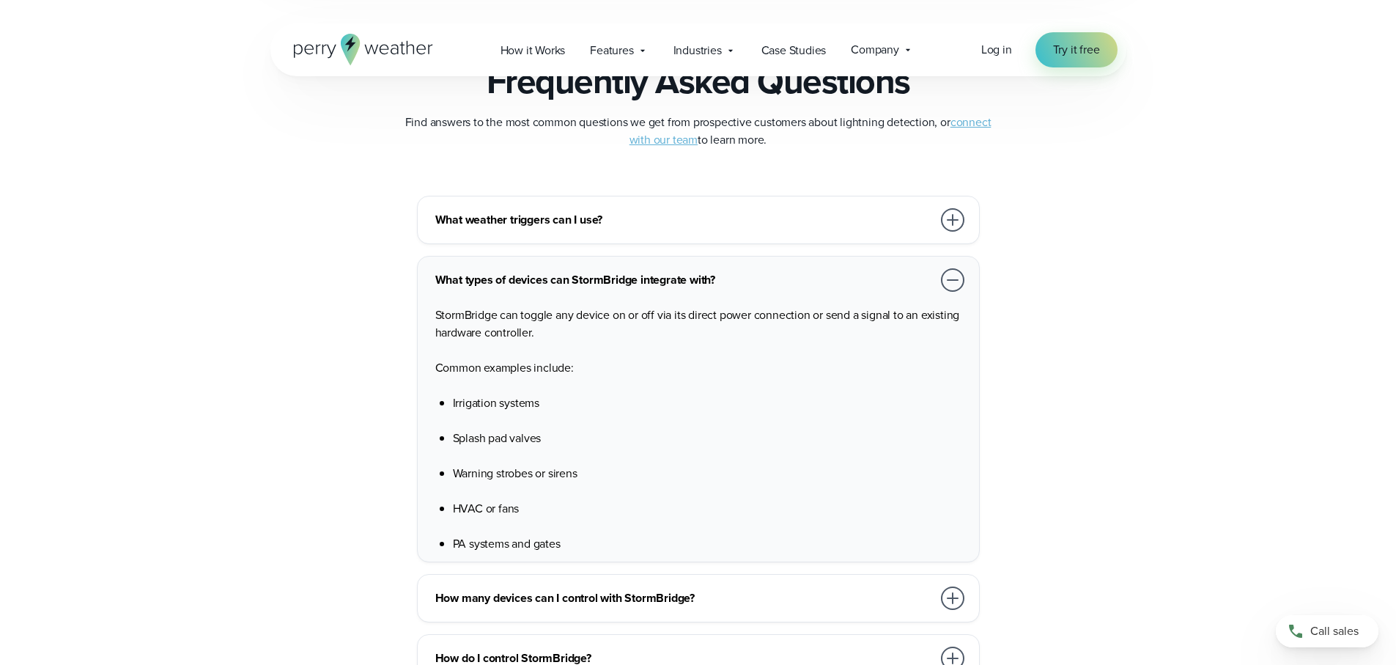
scroll to position [3455, 0]
click at [953, 282] on div at bounding box center [952, 278] width 23 height 23
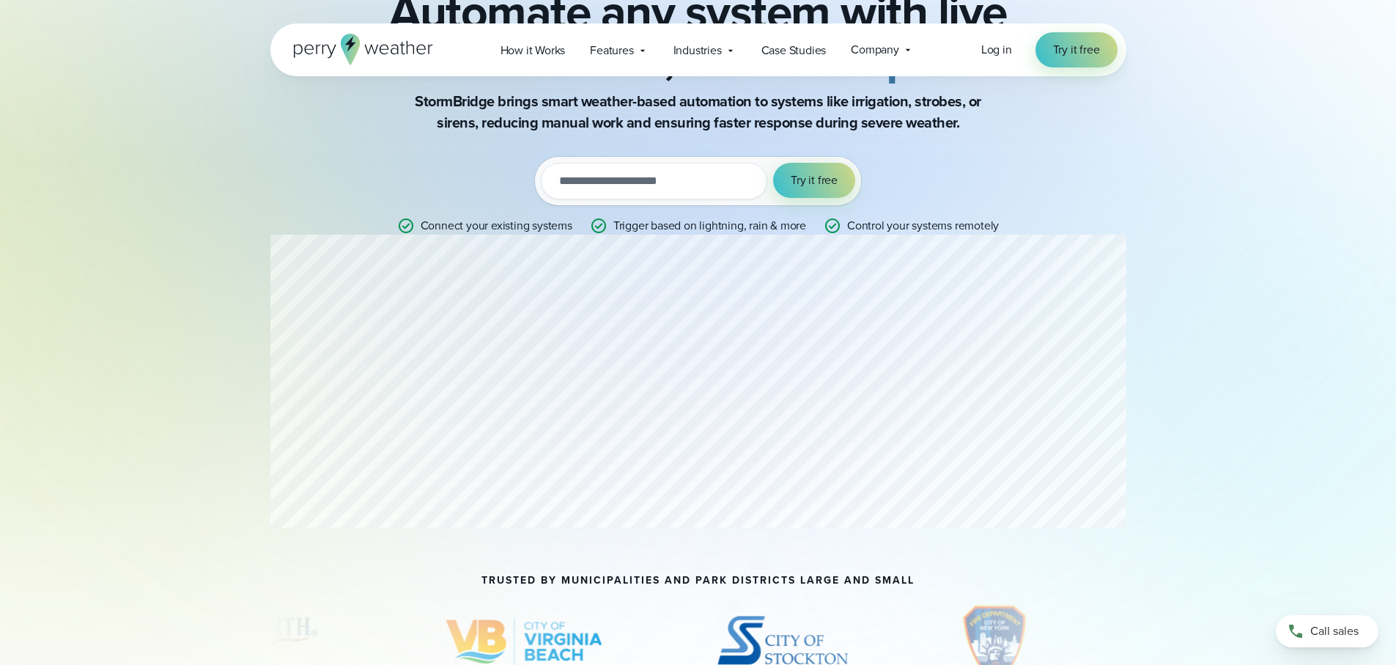
scroll to position [0, 0]
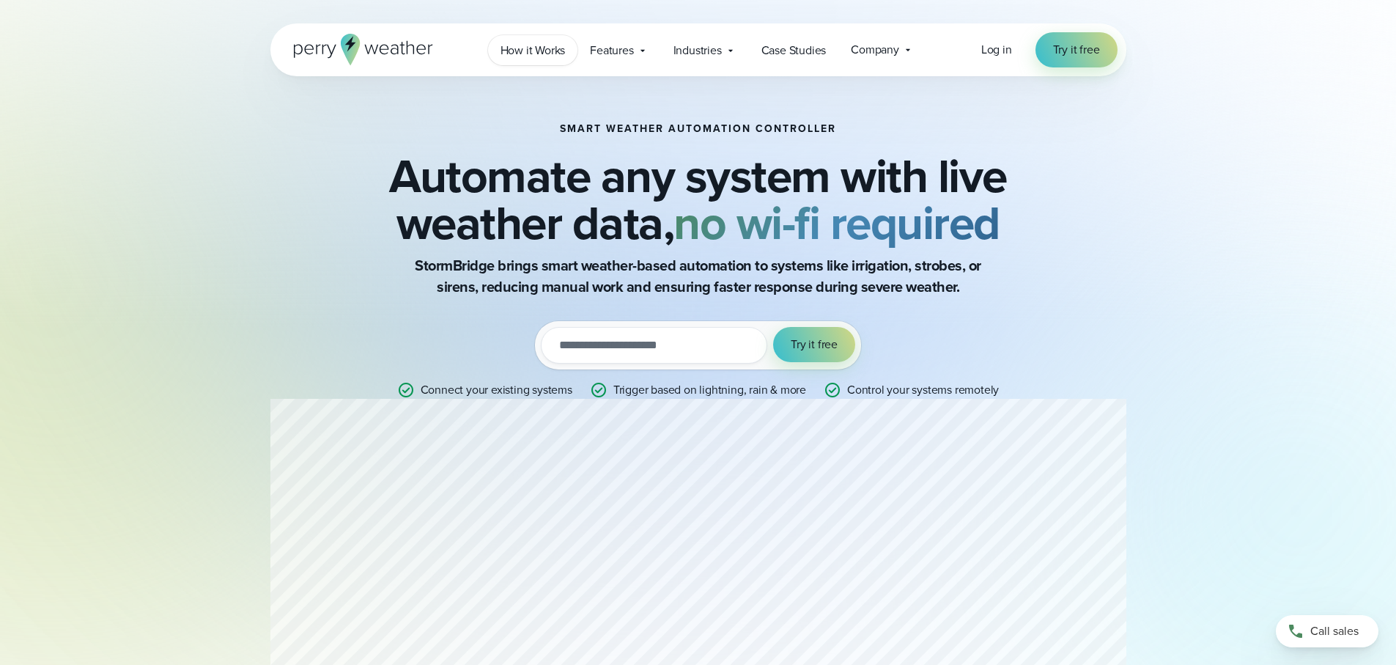
click at [541, 54] on span "How it Works" at bounding box center [532, 51] width 65 height 18
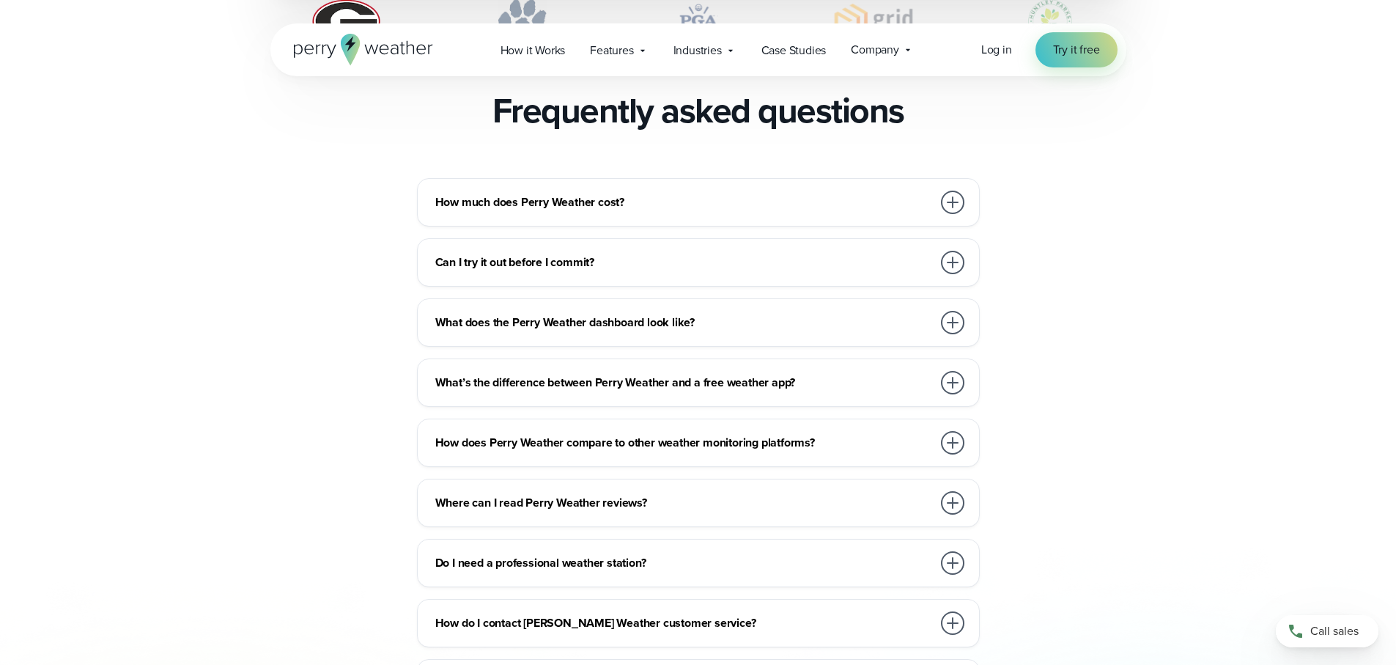
scroll to position [3220, 0]
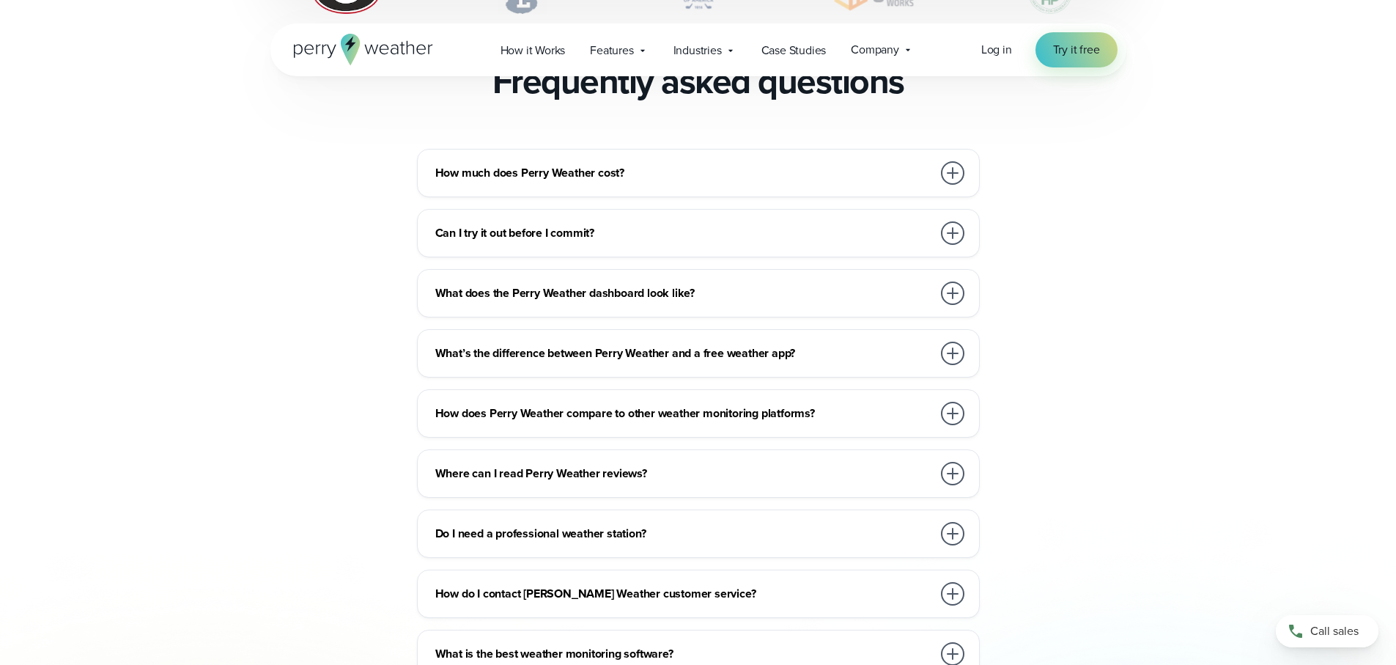
click at [637, 164] on h3 "How much does Perry Weather cost?" at bounding box center [683, 173] width 497 height 18
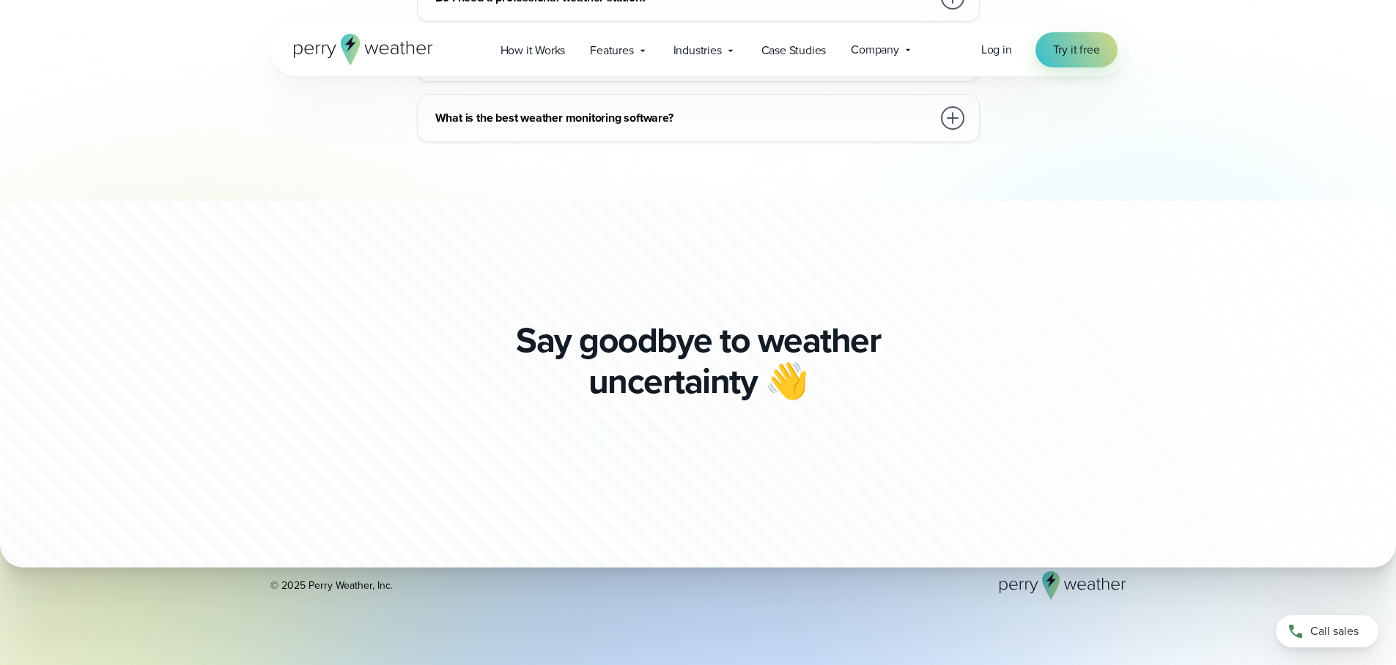
scroll to position [3964, 0]
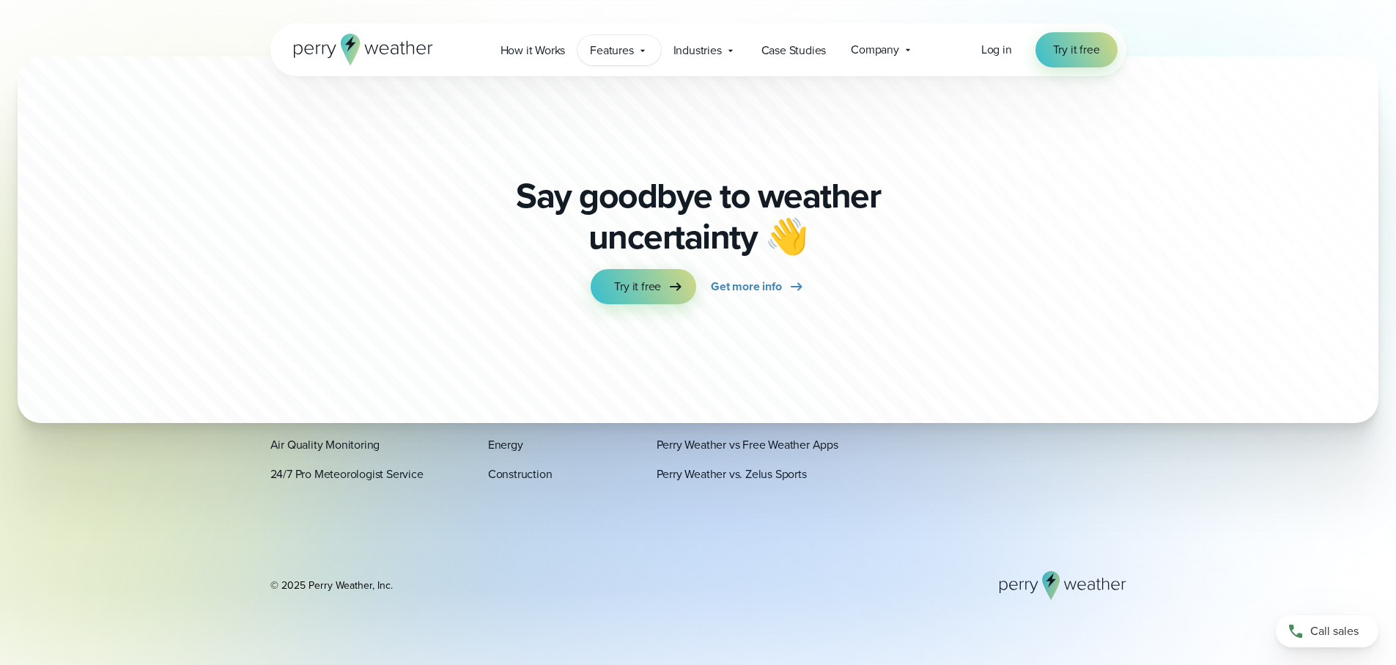
click at [612, 51] on span "Features" at bounding box center [611, 51] width 43 height 18
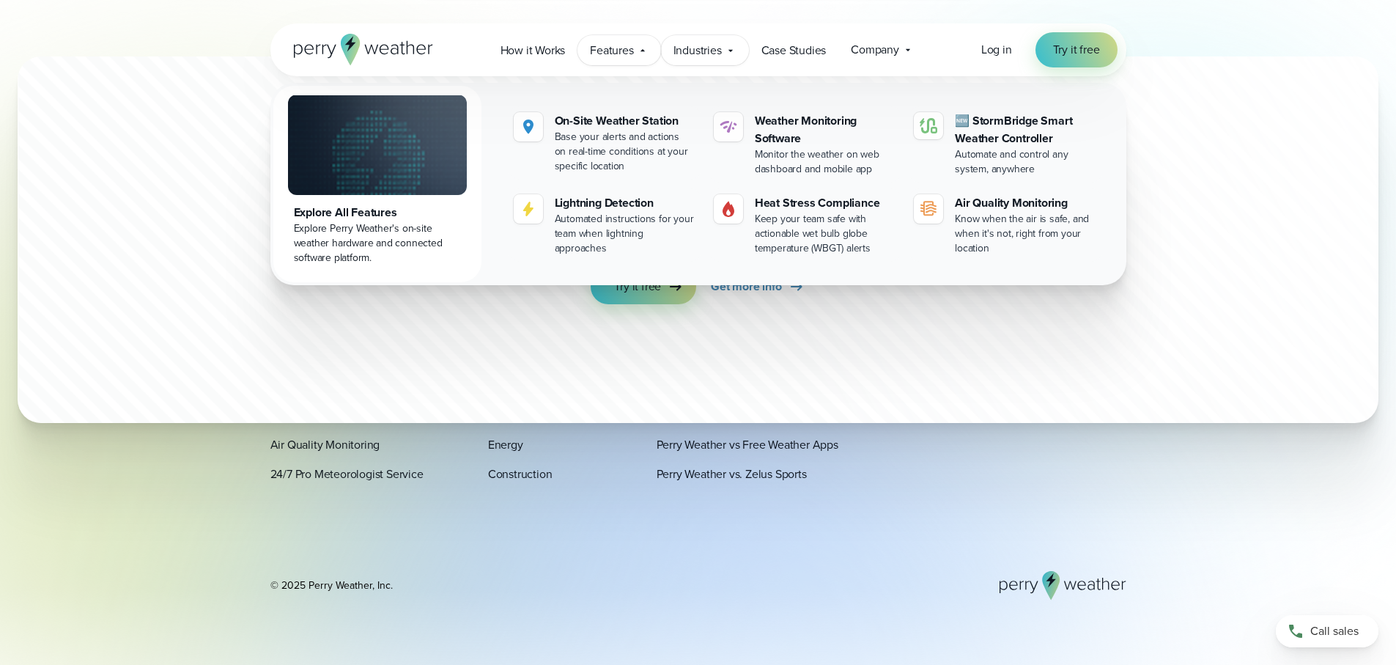
click at [720, 44] on span "Industries" at bounding box center [697, 51] width 48 height 18
